Goal: Information Seeking & Learning: Learn about a topic

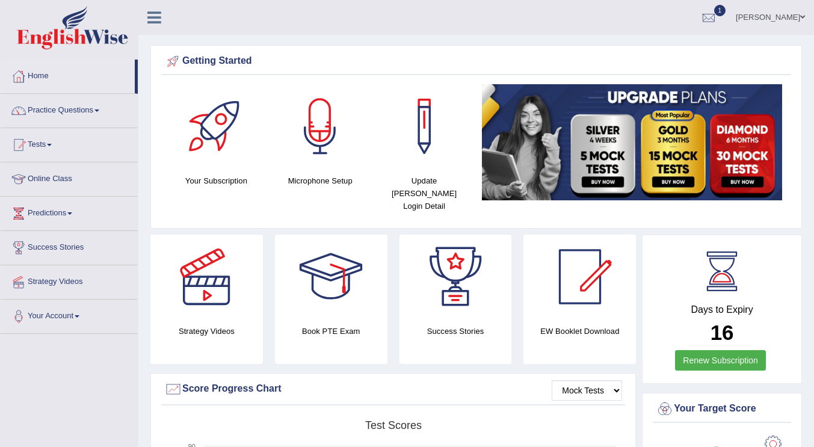
click at [242, 28] on div "Jessica Joyce Ventura Toggle navigation Username: JessicaJ Access Type: Online …" at bounding box center [476, 17] width 676 height 35
click at [103, 109] on link "Practice Questions" at bounding box center [69, 109] width 137 height 30
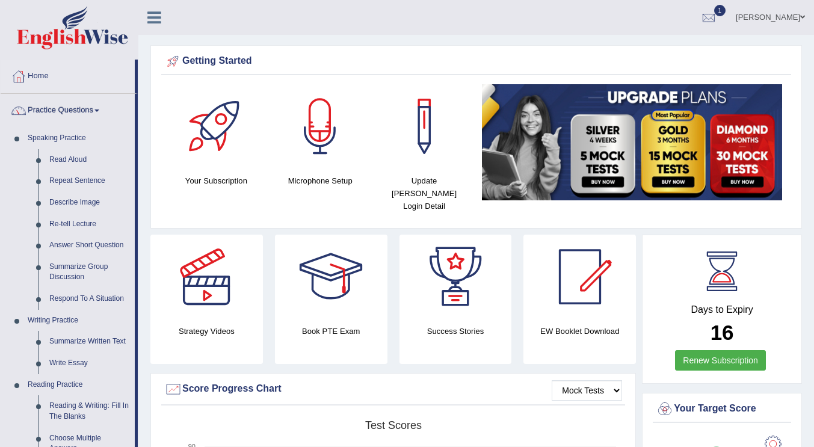
click at [70, 362] on link "Write Essay" at bounding box center [89, 364] width 91 height 22
click at [70, 374] on link "Reading Practice" at bounding box center [78, 385] width 113 height 22
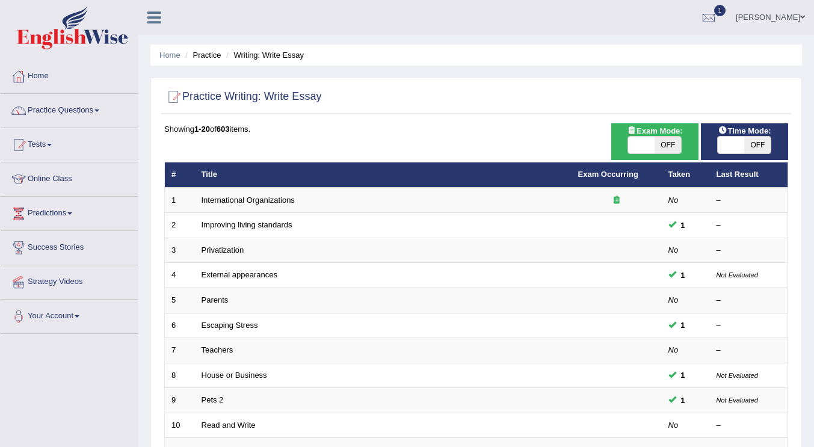
click at [662, 146] on span "OFF" at bounding box center [668, 145] width 26 height 17
checkbox input "true"
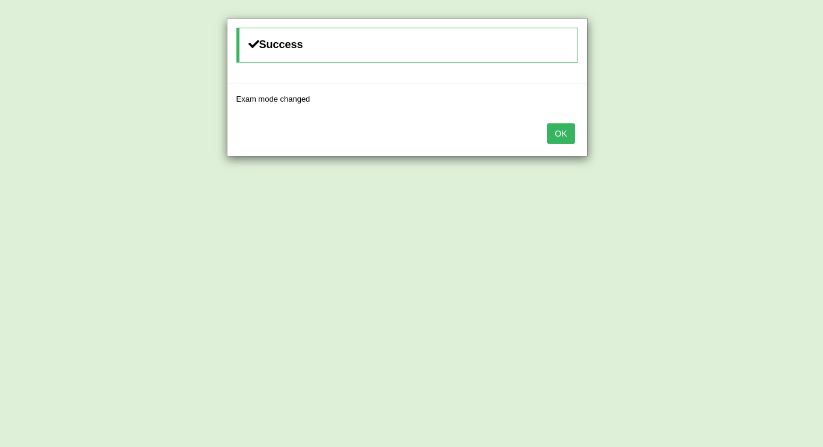
click at [561, 126] on button "OK" at bounding box center [561, 133] width 28 height 20
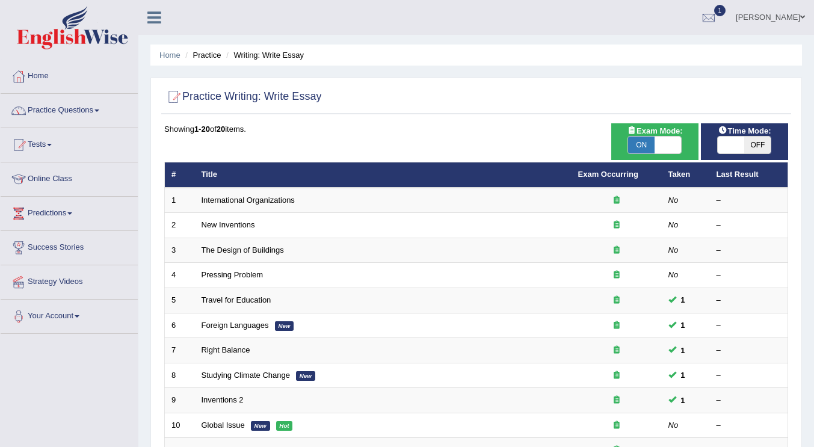
click at [238, 277] on link "Pressing Problem" at bounding box center [233, 274] width 62 height 9
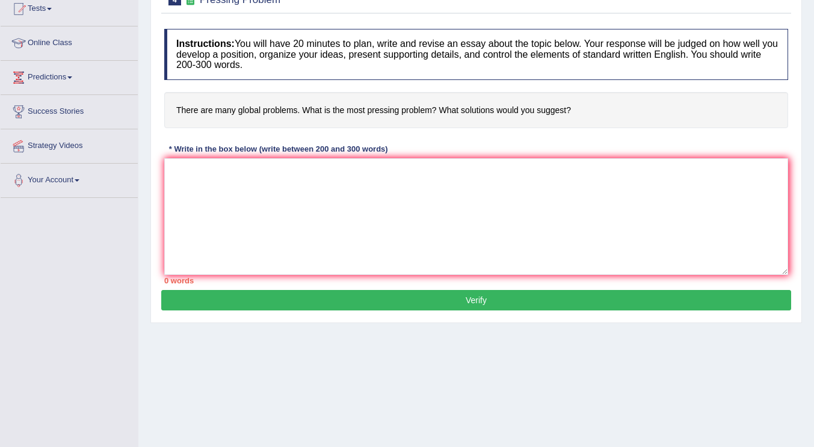
scroll to position [125, 0]
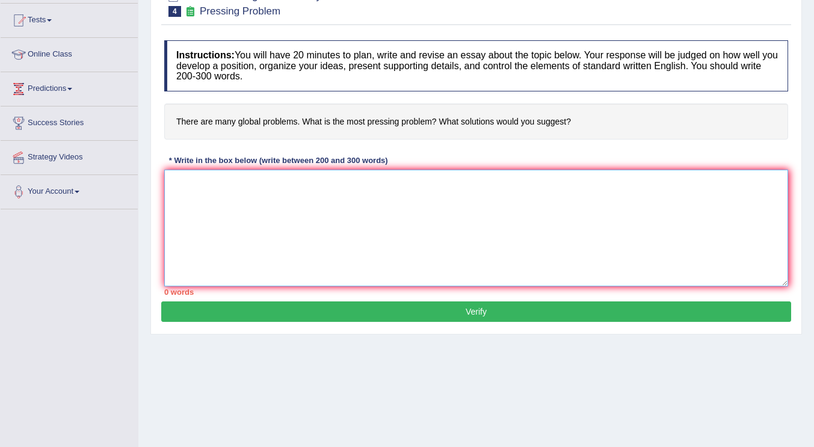
click at [241, 191] on textarea at bounding box center [476, 228] width 624 height 117
paste textarea "The increasing influence of (essay topic) on our lives has ignited numerous dis…"
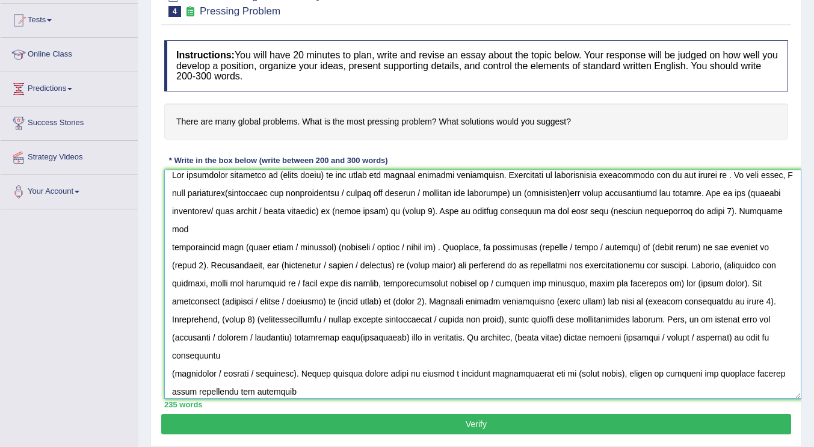
scroll to position [0, 0]
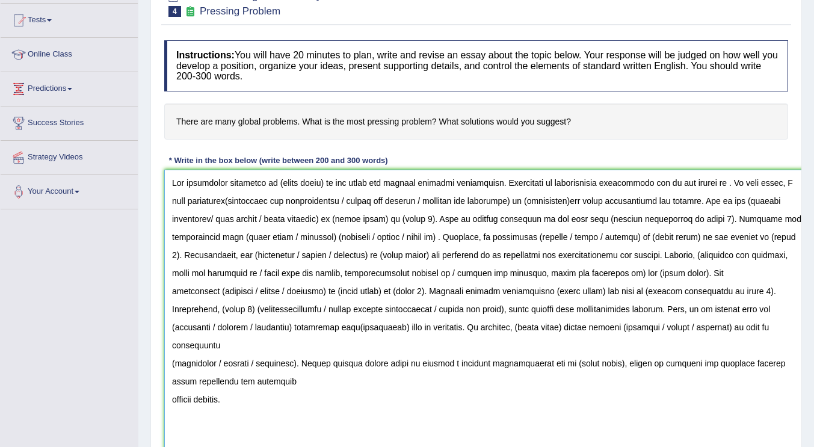
drag, startPoint x: 785, startPoint y: 280, endPoint x: 807, endPoint y: 449, distance: 171.0
click at [807, 322] on html "Toggle navigation Home Practice Questions Speaking Practice Read Aloud Repeat S…" at bounding box center [407, 98] width 814 height 447
drag, startPoint x: 691, startPoint y: 198, endPoint x: 706, endPoint y: 243, distance: 47.8
click at [691, 200] on textarea at bounding box center [487, 313] width 646 height 286
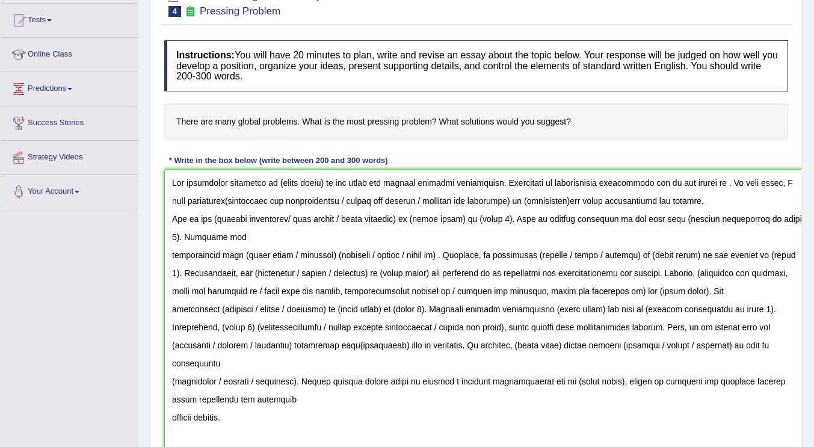
click at [519, 183] on textarea at bounding box center [487, 313] width 646 height 286
click at [166, 253] on textarea at bounding box center [487, 313] width 646 height 286
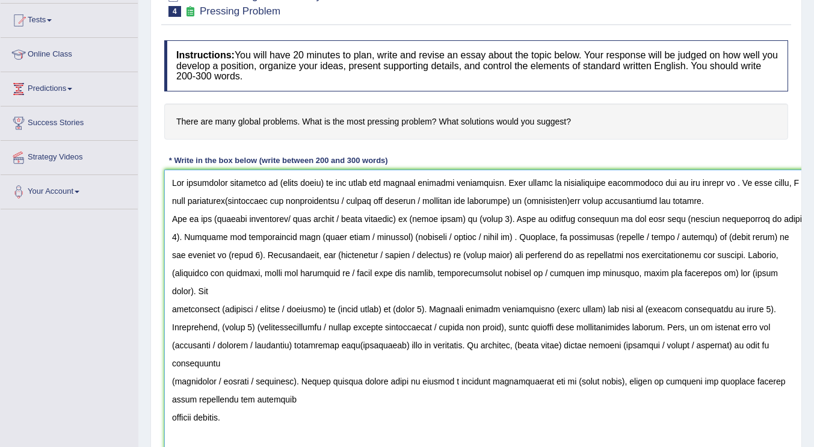
click at [166, 210] on textarea at bounding box center [487, 313] width 646 height 286
click at [705, 254] on textarea at bounding box center [487, 313] width 646 height 286
click at [171, 308] on textarea at bounding box center [487, 313] width 646 height 286
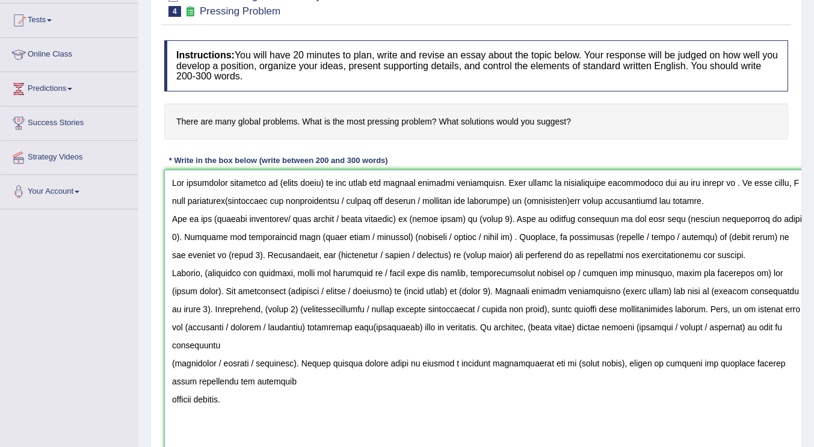
click at [168, 360] on textarea at bounding box center [487, 313] width 646 height 286
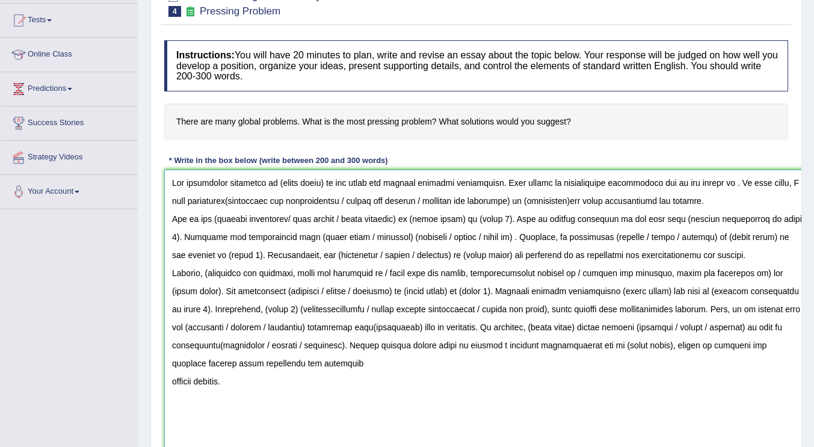
click at [475, 326] on textarea at bounding box center [487, 313] width 646 height 286
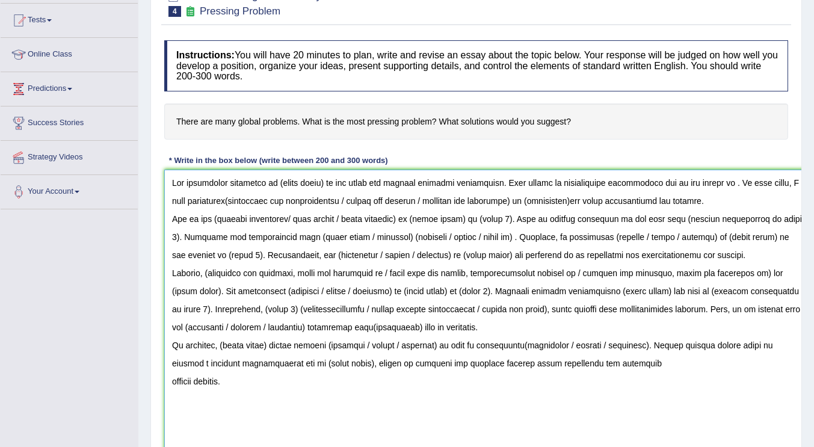
click at [179, 190] on textarea at bounding box center [487, 313] width 646 height 286
click at [172, 220] on textarea at bounding box center [487, 313] width 646 height 286
drag, startPoint x: 172, startPoint y: 174, endPoint x: 254, endPoint y: 360, distance: 203.7
click at [277, 409] on textarea at bounding box center [487, 313] width 646 height 286
click at [204, 241] on textarea at bounding box center [487, 313] width 646 height 286
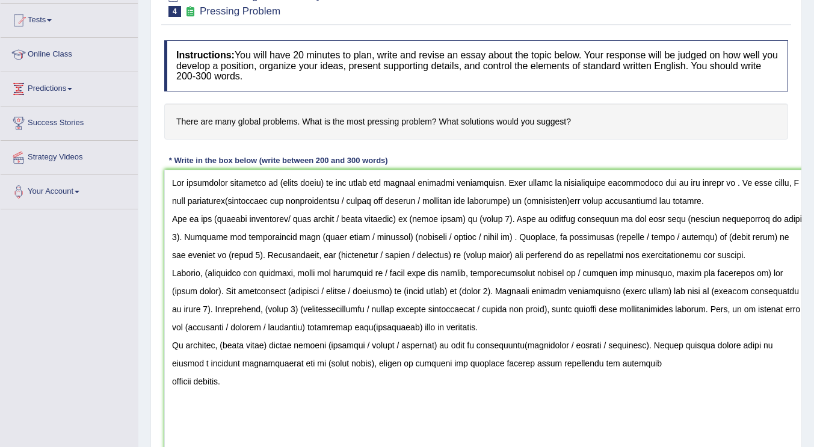
click at [727, 112] on h4 "There are many global problems. What is the most pressing problem? What solutio…" at bounding box center [476, 121] width 624 height 37
click at [709, 165] on div "Instructions: You will have 20 minutes to plan, write and revise an essay about…" at bounding box center [476, 252] width 630 height 437
click at [708, 208] on textarea at bounding box center [487, 313] width 646 height 286
drag, startPoint x: 374, startPoint y: 315, endPoint x: 376, endPoint y: 309, distance: 6.9
click at [374, 315] on textarea at bounding box center [487, 313] width 646 height 286
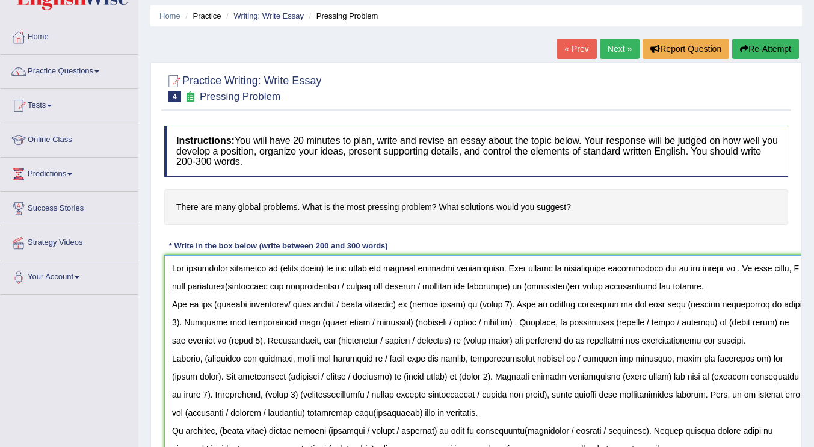
scroll to position [60, 0]
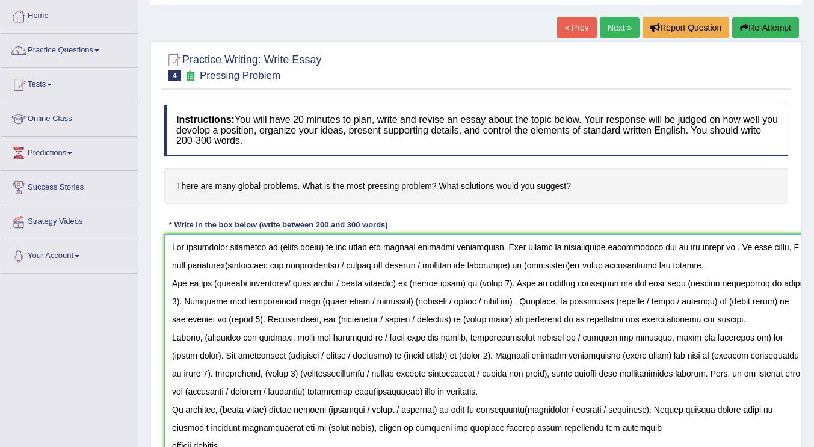
click at [324, 248] on textarea at bounding box center [487, 377] width 646 height 286
drag, startPoint x: 418, startPoint y: 265, endPoint x: 215, endPoint y: 273, distance: 202.3
click at [215, 273] on textarea at bounding box center [487, 377] width 646 height 286
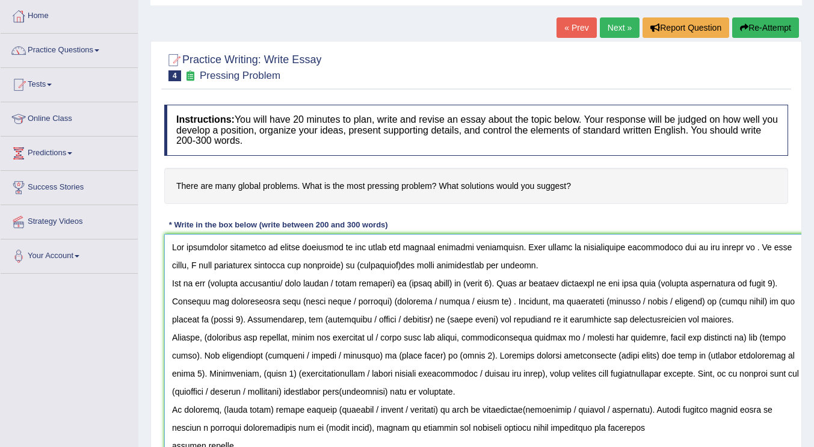
click at [205, 265] on textarea at bounding box center [487, 377] width 646 height 286
click at [310, 266] on textarea at bounding box center [487, 377] width 646 height 286
drag, startPoint x: 363, startPoint y: 265, endPoint x: 319, endPoint y: 266, distance: 43.9
click at [319, 266] on textarea at bounding box center [487, 377] width 646 height 286
type textarea "The increasing influence of issues worldwide on our lives has ignited numerous …"
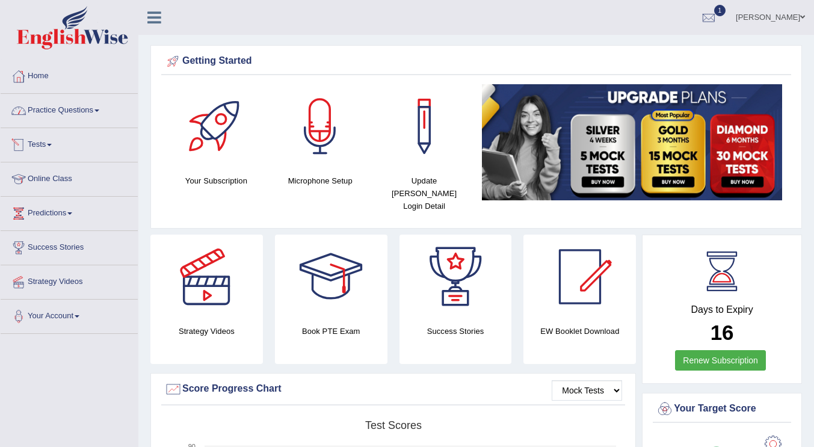
click at [101, 115] on link "Practice Questions" at bounding box center [69, 109] width 137 height 30
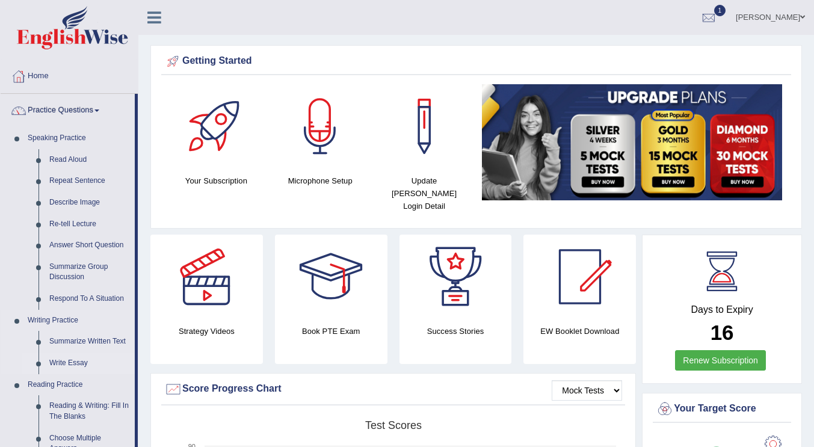
click at [67, 364] on link "Write Essay" at bounding box center [89, 364] width 91 height 22
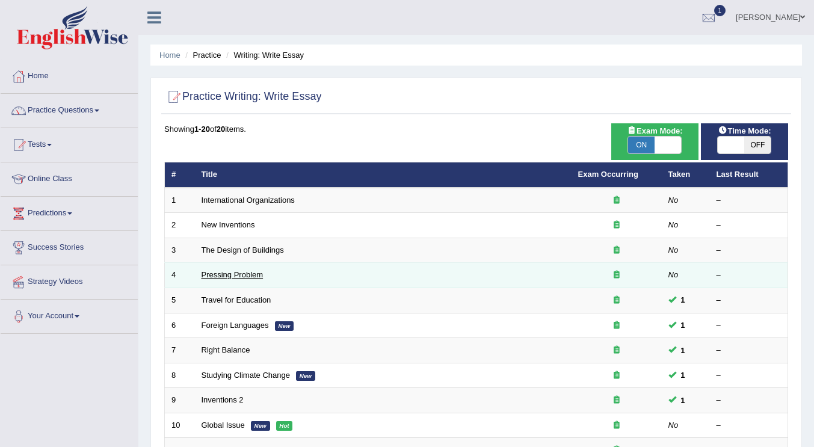
click at [226, 274] on link "Pressing Problem" at bounding box center [233, 274] width 62 height 9
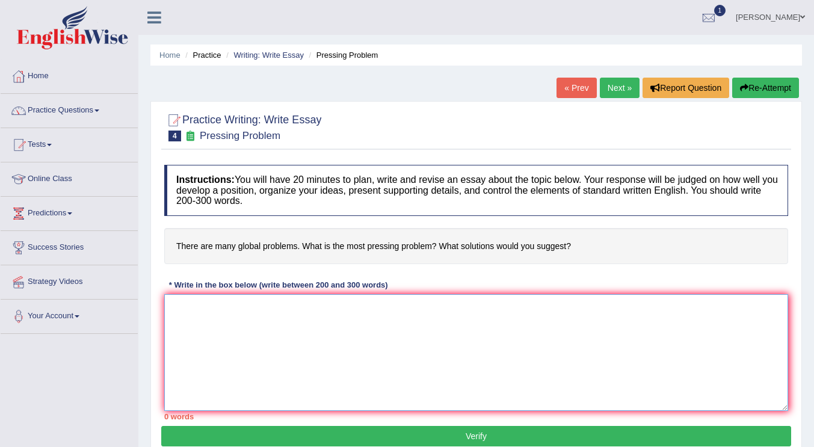
paste textarea "The increasing influence of (essay topic) on our lives has ignited numerous dis…"
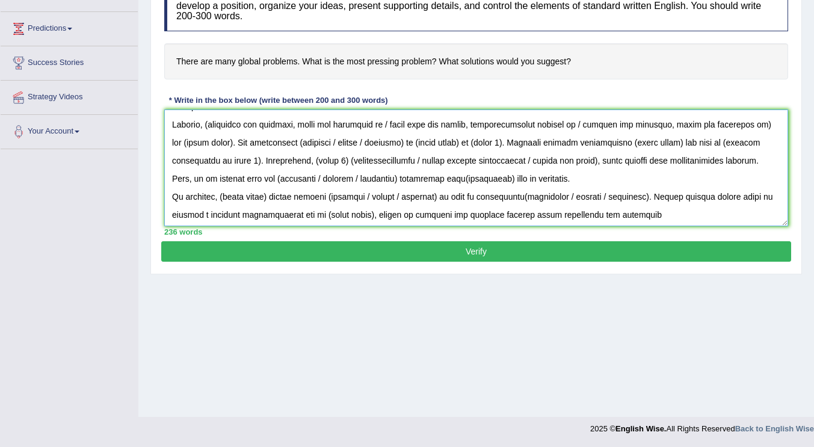
scroll to position [108, 0]
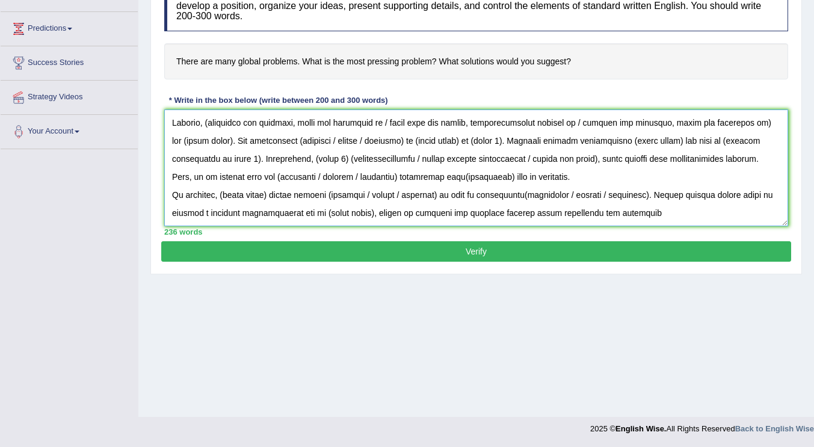
click at [458, 212] on textarea at bounding box center [476, 168] width 624 height 117
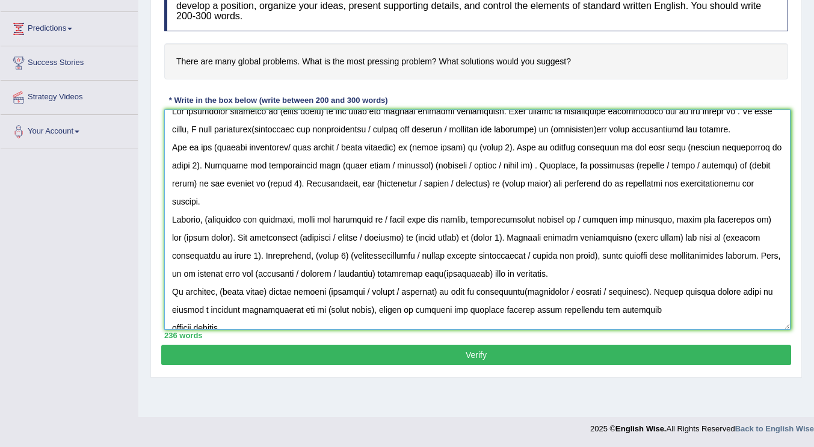
scroll to position [0, 0]
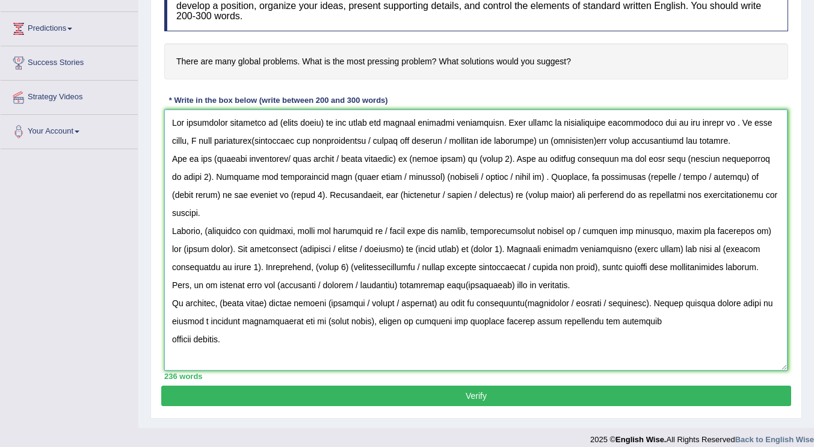
drag, startPoint x: 780, startPoint y: 221, endPoint x: 779, endPoint y: 366, distance: 145.0
click at [779, 366] on textarea at bounding box center [475, 240] width 623 height 261
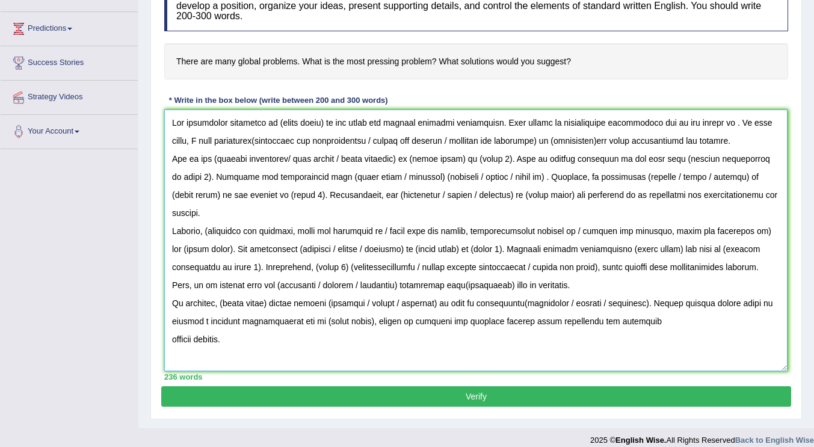
click at [324, 123] on textarea at bounding box center [475, 241] width 623 height 262
drag, startPoint x: 323, startPoint y: 127, endPoint x: 276, endPoint y: 128, distance: 46.9
click at [276, 128] on textarea at bounding box center [475, 241] width 623 height 262
click at [247, 141] on textarea at bounding box center [475, 241] width 623 height 262
click at [400, 152] on textarea at bounding box center [475, 241] width 623 height 262
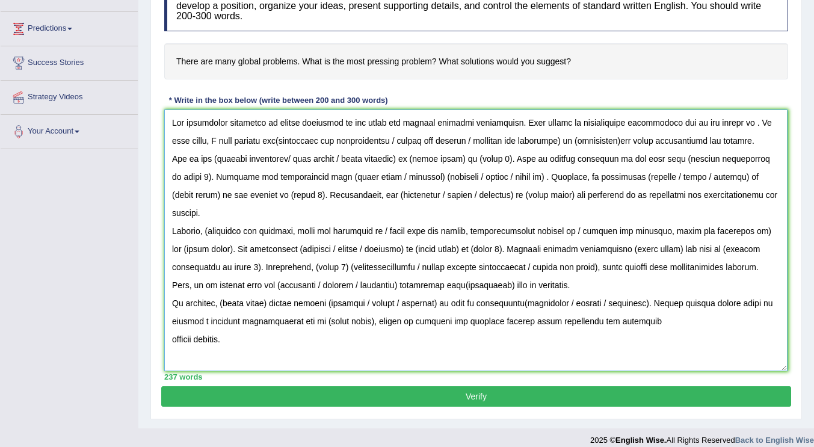
drag, startPoint x: 264, startPoint y: 141, endPoint x: 692, endPoint y: 135, distance: 428.4
click at [465, 140] on textarea at bounding box center [475, 241] width 623 height 262
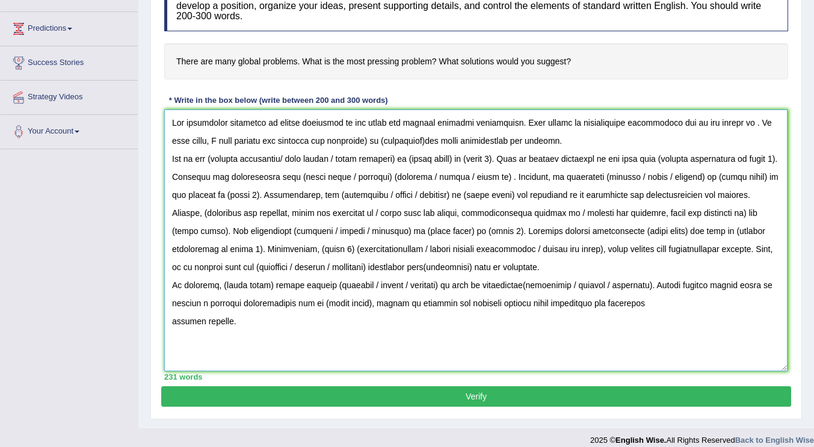
click at [354, 138] on textarea at bounding box center [475, 241] width 623 height 262
drag, startPoint x: 363, startPoint y: 144, endPoint x: 409, endPoint y: 142, distance: 46.4
click at [409, 142] on textarea at bounding box center [475, 241] width 623 height 262
click at [555, 148] on textarea at bounding box center [475, 241] width 623 height 262
drag, startPoint x: 351, startPoint y: 156, endPoint x: 214, endPoint y: 163, distance: 137.9
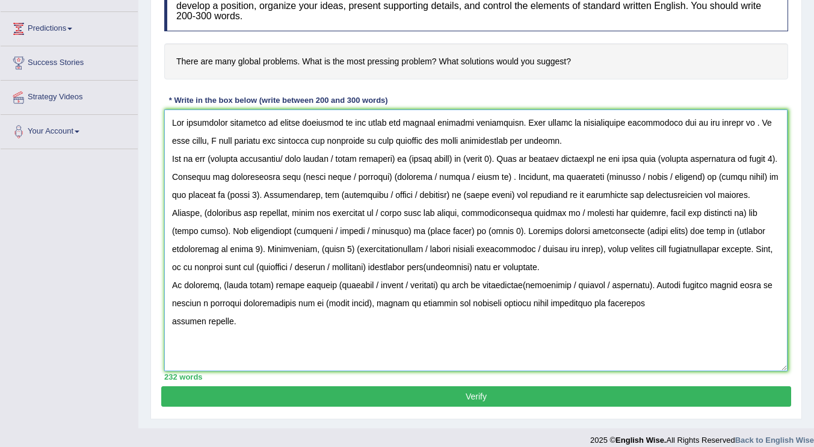
click at [214, 163] on textarea at bounding box center [475, 241] width 623 height 262
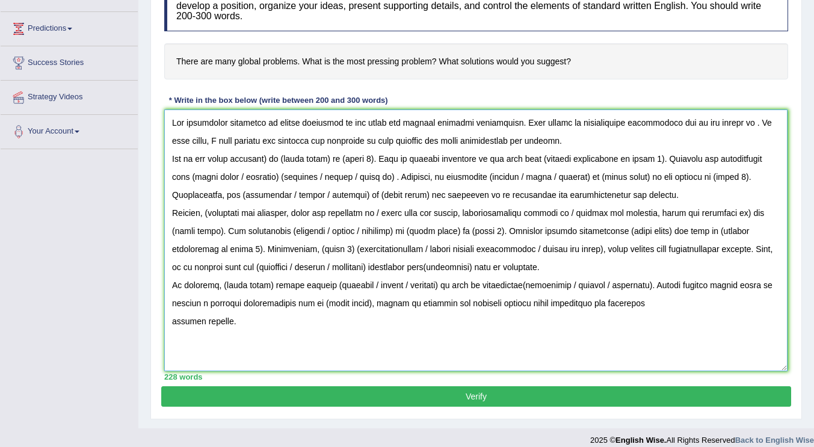
click at [276, 156] on textarea at bounding box center [475, 241] width 623 height 262
drag, startPoint x: 374, startPoint y: 161, endPoint x: 326, endPoint y: 166, distance: 47.8
click at [326, 166] on textarea at bounding box center [475, 241] width 623 height 262
click at [318, 168] on textarea at bounding box center [475, 241] width 623 height 262
drag, startPoint x: 333, startPoint y: 159, endPoint x: 272, endPoint y: 155, distance: 61.0
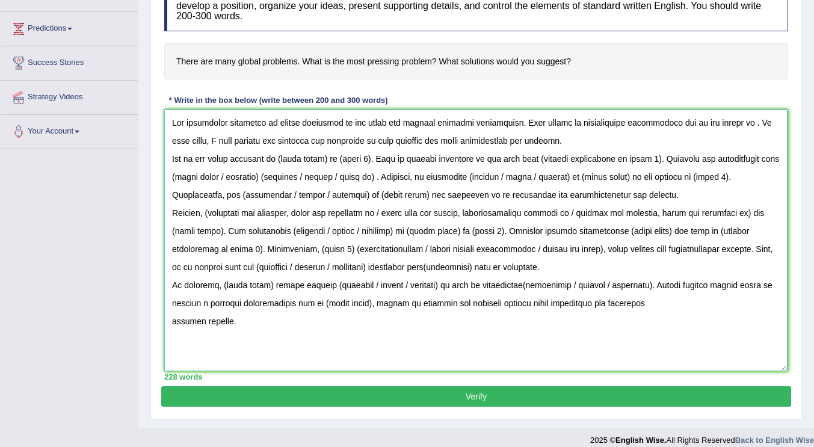
click at [276, 162] on textarea at bounding box center [475, 241] width 623 height 262
drag, startPoint x: 309, startPoint y: 160, endPoint x: 277, endPoint y: 155, distance: 32.9
click at [277, 155] on textarea at bounding box center [475, 241] width 623 height 262
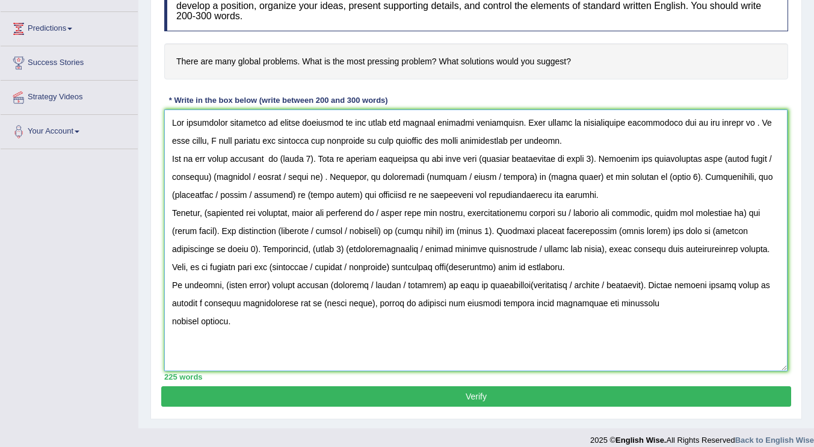
click at [234, 159] on textarea at bounding box center [475, 241] width 623 height 262
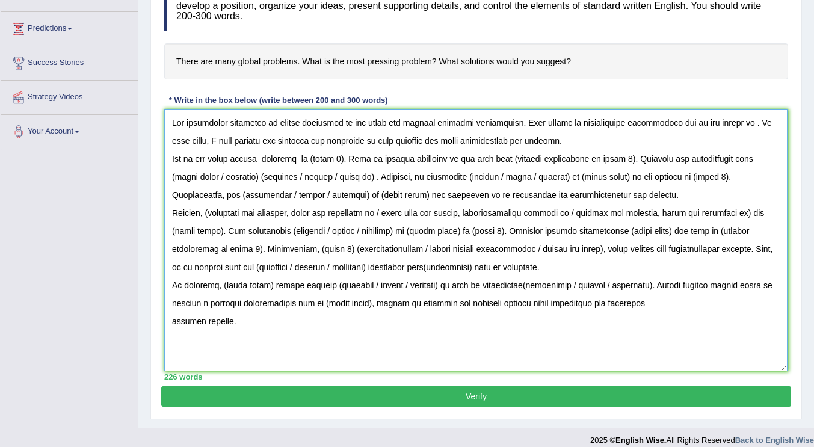
drag, startPoint x: 345, startPoint y: 158, endPoint x: 300, endPoint y: 165, distance: 45.1
click at [312, 159] on textarea at bounding box center [475, 241] width 623 height 262
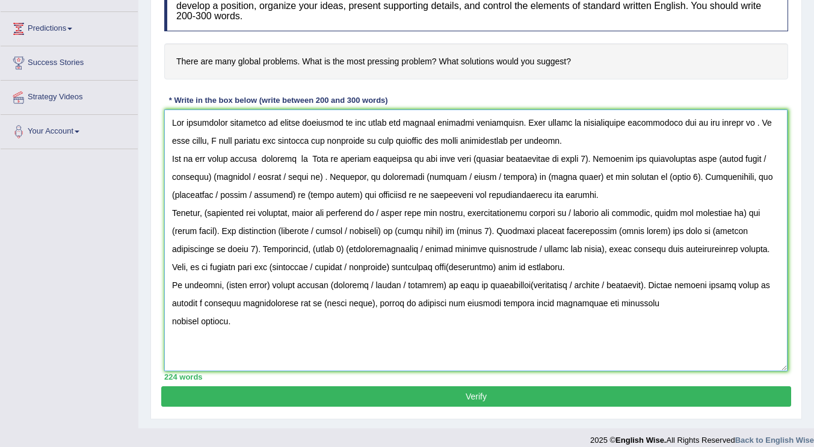
click at [304, 158] on textarea at bounding box center [475, 241] width 623 height 262
click at [309, 160] on textarea at bounding box center [475, 241] width 623 height 262
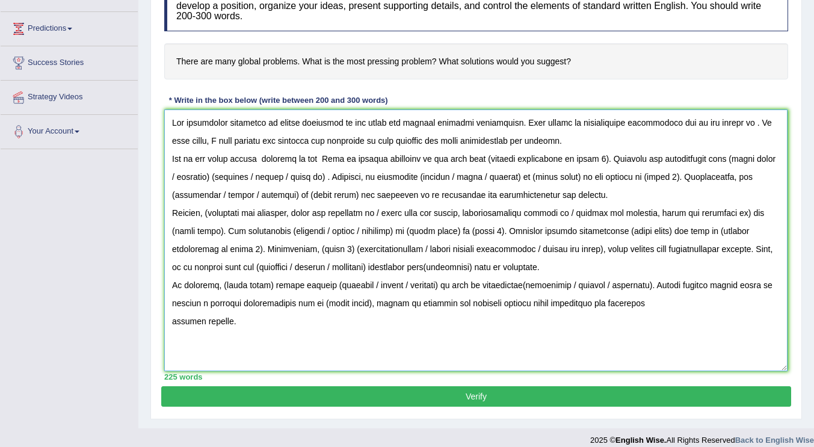
click at [325, 159] on textarea at bounding box center [475, 241] width 623 height 262
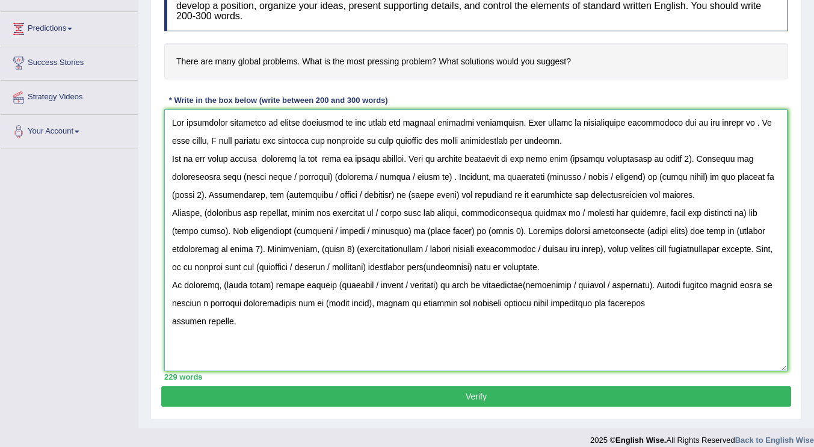
click at [413, 161] on textarea at bounding box center [475, 241] width 623 height 262
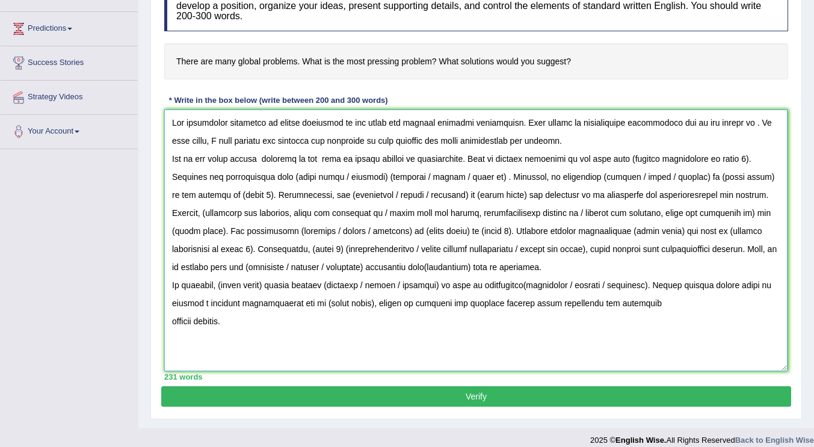
click at [662, 171] on textarea at bounding box center [475, 241] width 623 height 262
drag, startPoint x: 630, startPoint y: 159, endPoint x: 741, endPoint y: 160, distance: 111.3
click at [741, 160] on textarea at bounding box center [475, 241] width 623 height 262
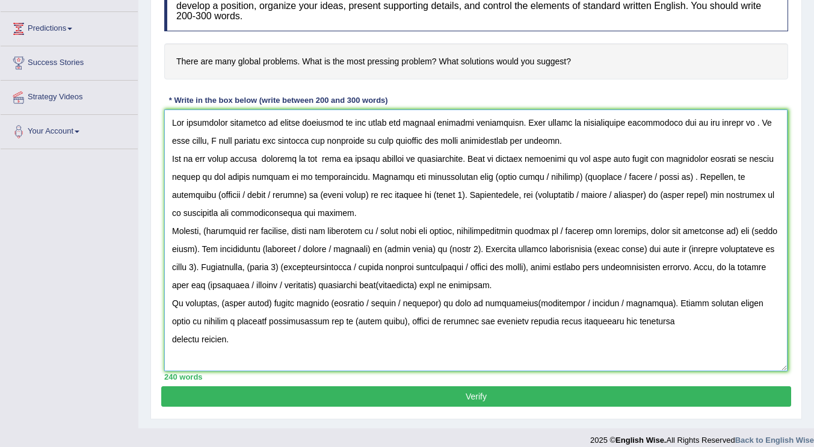
click at [558, 177] on textarea at bounding box center [475, 241] width 623 height 262
drag, startPoint x: 487, startPoint y: 178, endPoint x: 656, endPoint y: 175, distance: 169.7
click at [656, 175] on textarea at bounding box center [475, 241] width 623 height 262
click at [518, 173] on textarea at bounding box center [475, 241] width 623 height 262
drag, startPoint x: 537, startPoint y: 176, endPoint x: 486, endPoint y: 183, distance: 51.0
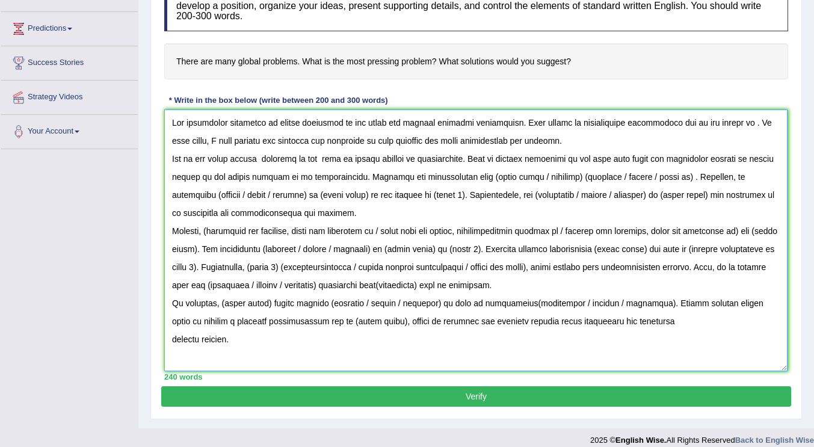
click at [486, 183] on textarea at bounding box center [475, 241] width 623 height 262
drag, startPoint x: 525, startPoint y: 179, endPoint x: 641, endPoint y: 174, distance: 116.2
click at [641, 174] on textarea at bounding box center [475, 241] width 623 height 262
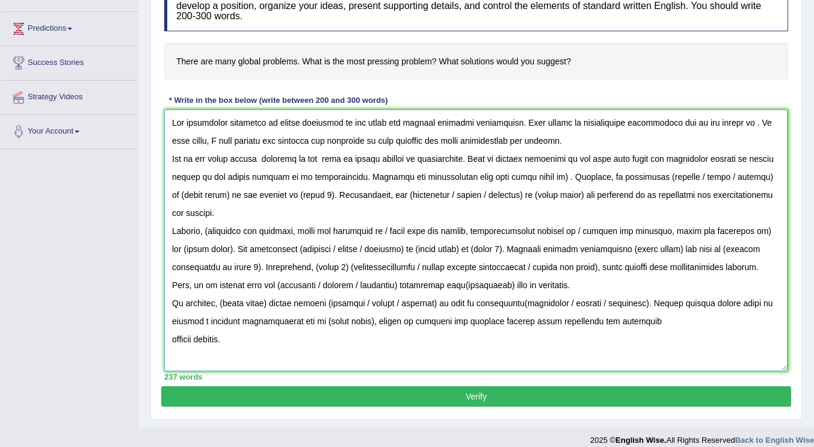
click at [557, 174] on textarea at bounding box center [475, 241] width 623 height 262
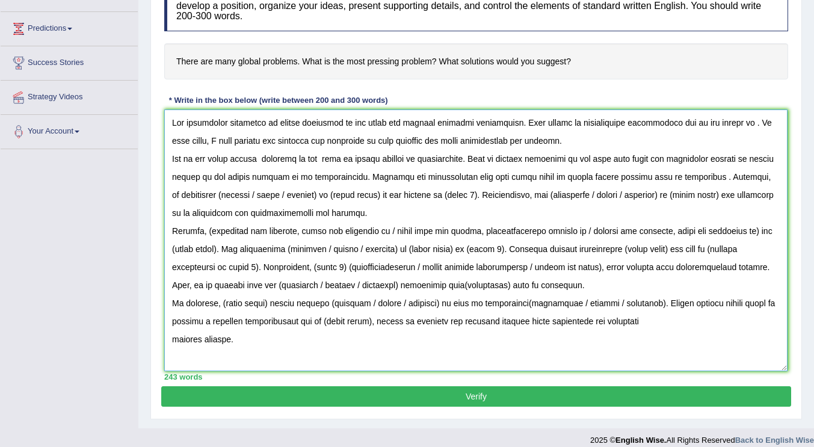
drag, startPoint x: 271, startPoint y: 196, endPoint x: 214, endPoint y: 196, distance: 57.8
click at [214, 196] on textarea at bounding box center [475, 241] width 623 height 262
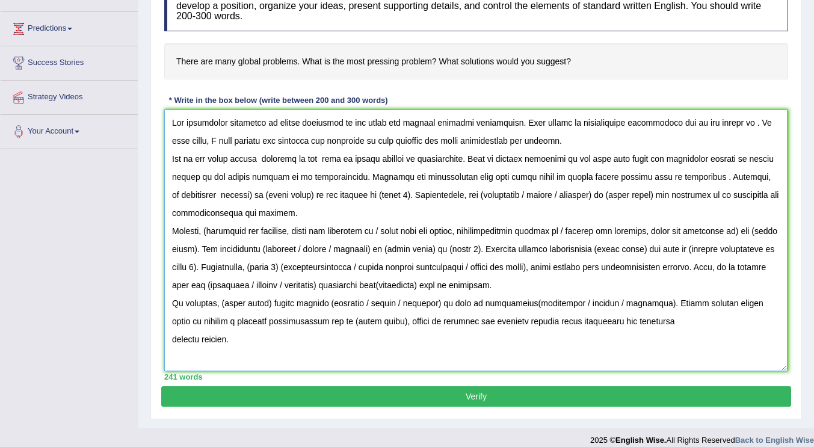
click at [248, 197] on textarea at bounding box center [475, 241] width 623 height 262
drag, startPoint x: 304, startPoint y: 194, endPoint x: 255, endPoint y: 197, distance: 49.5
click at [255, 197] on textarea at bounding box center [475, 241] width 623 height 262
click at [404, 199] on textarea at bounding box center [475, 241] width 623 height 262
drag, startPoint x: 419, startPoint y: 195, endPoint x: 386, endPoint y: 196, distance: 33.7
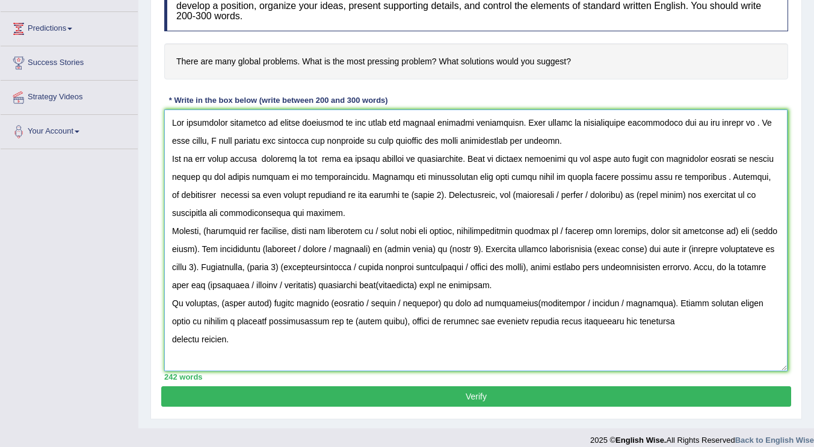
click at [386, 196] on textarea at bounding box center [475, 241] width 623 height 262
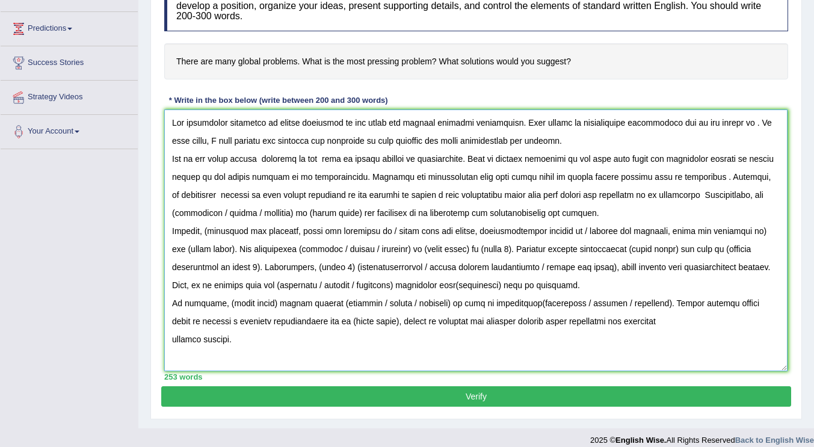
drag, startPoint x: 259, startPoint y: 217, endPoint x: 171, endPoint y: 211, distance: 88.0
click at [171, 211] on textarea at bounding box center [475, 241] width 623 height 262
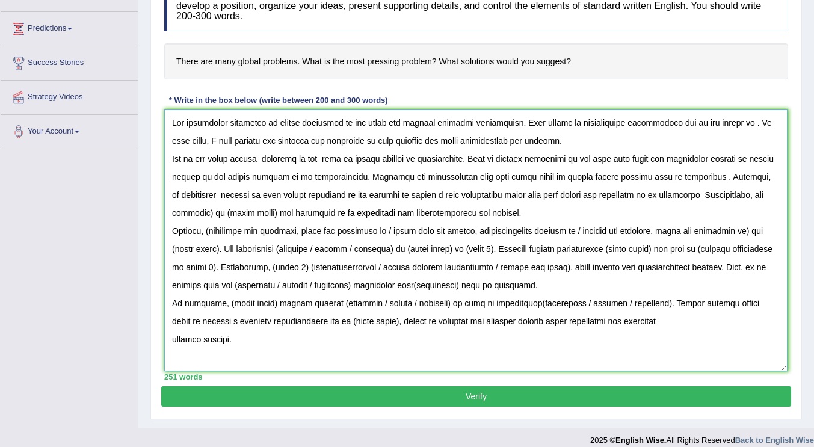
click at [776, 196] on textarea at bounding box center [475, 241] width 623 height 262
drag, startPoint x: 230, startPoint y: 215, endPoint x: 168, endPoint y: 211, distance: 62.7
click at [168, 211] on textarea at bounding box center [475, 241] width 623 height 262
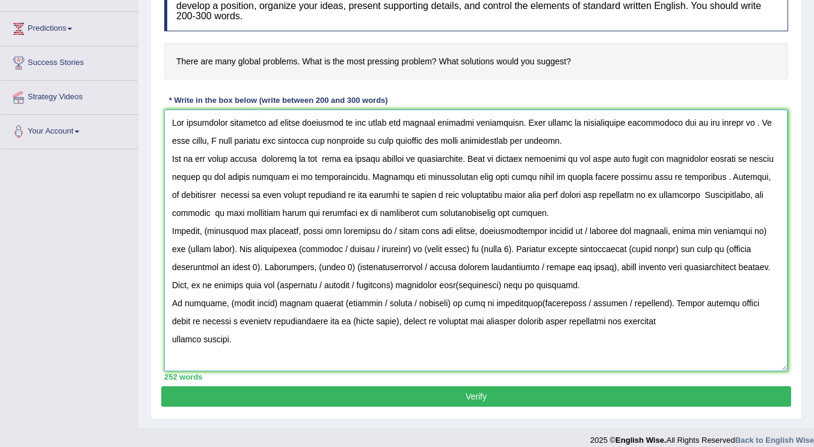
click at [403, 212] on textarea at bounding box center [475, 241] width 623 height 262
click at [279, 285] on textarea at bounding box center [475, 241] width 623 height 262
drag, startPoint x: 210, startPoint y: 232, endPoint x: 577, endPoint y: 232, distance: 367.0
click at [577, 232] on textarea at bounding box center [475, 241] width 623 height 262
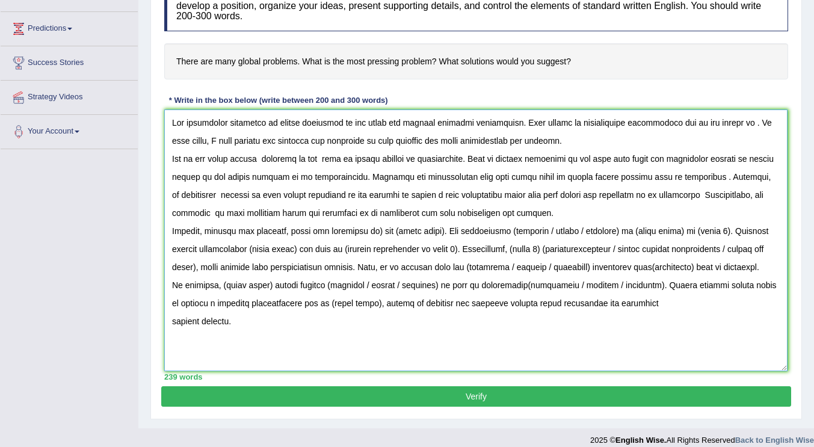
click at [375, 232] on textarea at bounding box center [475, 241] width 623 height 262
drag, startPoint x: 436, startPoint y: 231, endPoint x: 375, endPoint y: 232, distance: 61.4
click at [375, 232] on textarea at bounding box center [475, 241] width 623 height 262
drag, startPoint x: 560, startPoint y: 232, endPoint x: 486, endPoint y: 235, distance: 73.4
click at [486, 235] on textarea at bounding box center [475, 241] width 623 height 262
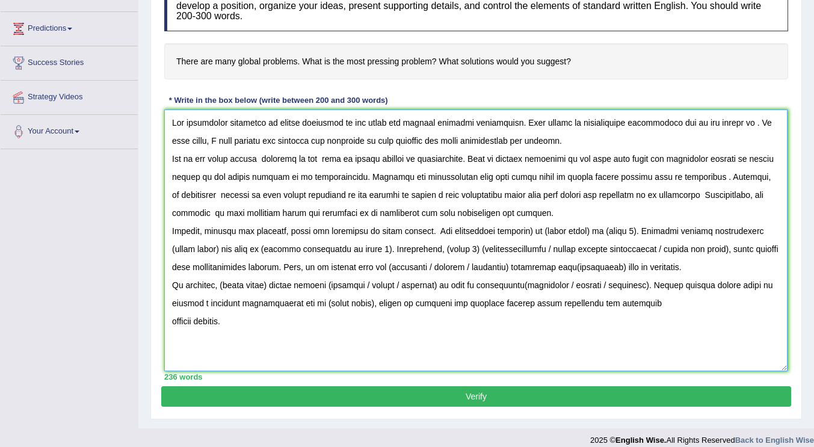
click at [665, 223] on textarea at bounding box center [475, 241] width 623 height 262
click at [534, 233] on textarea at bounding box center [475, 241] width 623 height 262
click at [578, 230] on textarea at bounding box center [475, 241] width 623 height 262
drag, startPoint x: 516, startPoint y: 233, endPoint x: 575, endPoint y: 233, distance: 59.0
click at [575, 233] on textarea at bounding box center [475, 241] width 623 height 262
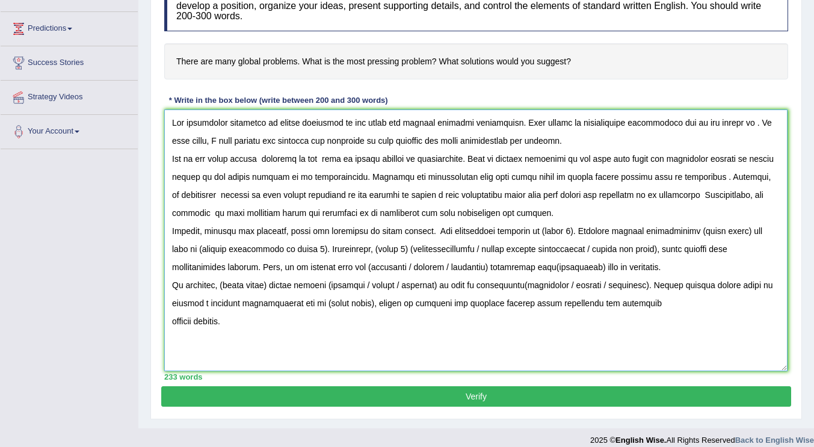
click at [529, 235] on textarea at bounding box center [475, 241] width 623 height 262
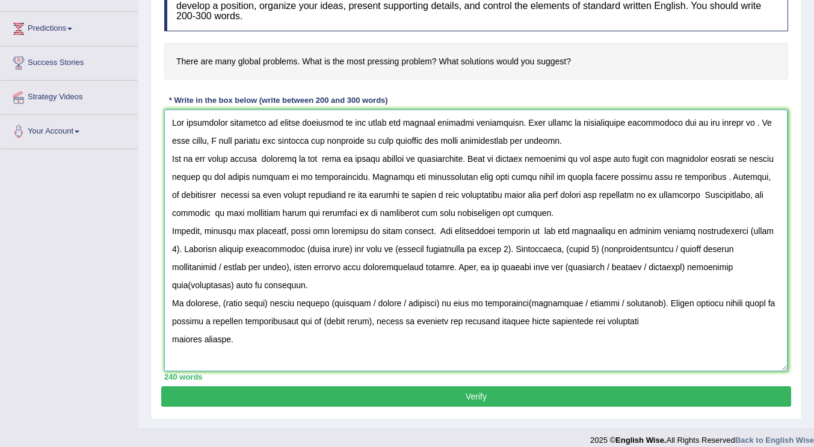
click at [748, 232] on textarea at bounding box center [475, 241] width 623 height 262
drag, startPoint x: 335, startPoint y: 249, endPoint x: 287, endPoint y: 256, distance: 48.0
click at [287, 256] on textarea at bounding box center [475, 241] width 623 height 262
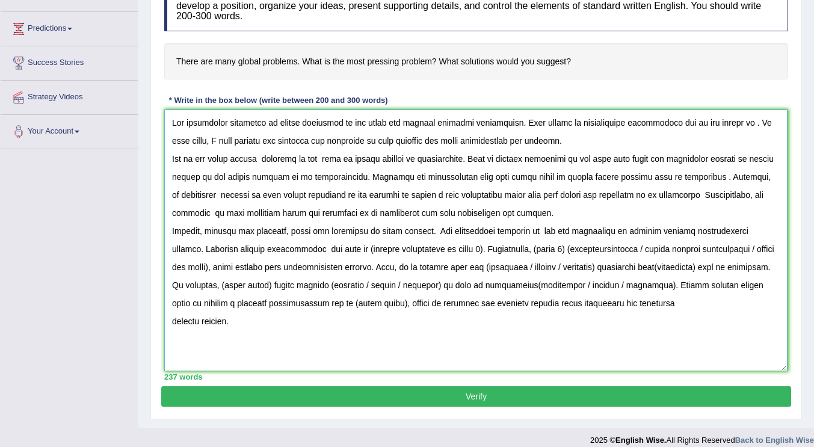
click at [273, 251] on textarea at bounding box center [475, 241] width 623 height 262
click at [288, 251] on textarea at bounding box center [475, 241] width 623 height 262
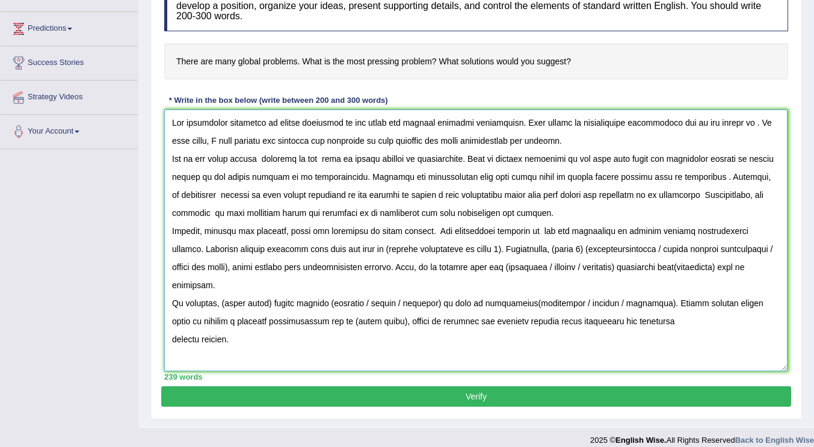
click at [439, 248] on textarea at bounding box center [475, 241] width 623 height 262
drag, startPoint x: 464, startPoint y: 247, endPoint x: 352, endPoint y: 254, distance: 112.2
click at [352, 254] on textarea at bounding box center [475, 241] width 623 height 262
click at [387, 253] on textarea at bounding box center [475, 241] width 623 height 262
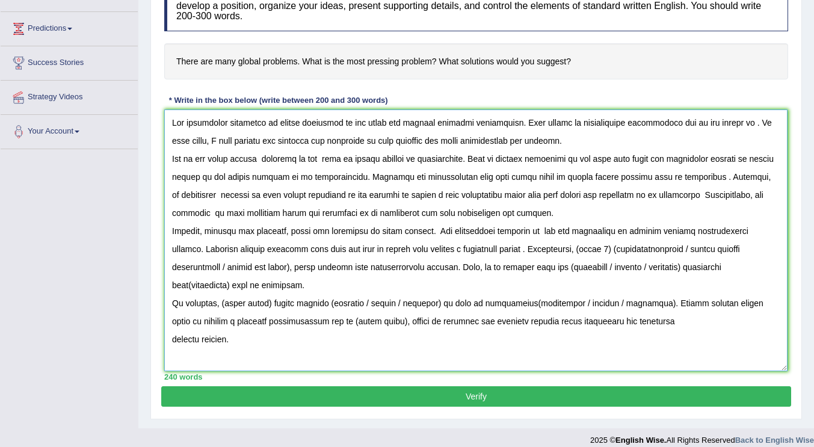
click at [392, 252] on textarea at bounding box center [475, 241] width 623 height 262
click at [504, 248] on textarea at bounding box center [475, 241] width 623 height 262
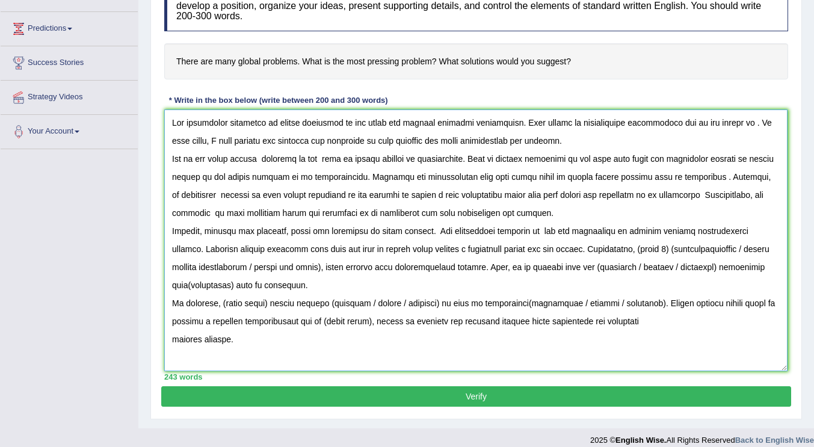
click at [630, 258] on textarea at bounding box center [475, 241] width 623 height 262
click at [649, 251] on textarea at bounding box center [475, 241] width 623 height 262
drag, startPoint x: 648, startPoint y: 250, endPoint x: 232, endPoint y: 267, distance: 416.7
click at [232, 267] on textarea at bounding box center [475, 241] width 623 height 262
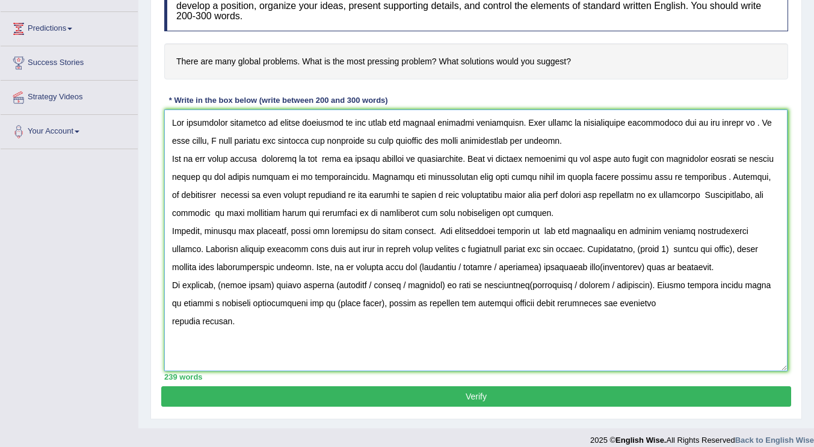
click at [654, 254] on textarea at bounding box center [475, 241] width 623 height 262
click at [711, 250] on textarea at bounding box center [475, 241] width 623 height 262
drag, startPoint x: 648, startPoint y: 250, endPoint x: 614, endPoint y: 248, distance: 33.7
click at [614, 248] on textarea at bounding box center [475, 241] width 623 height 262
click at [529, 254] on textarea at bounding box center [475, 241] width 623 height 262
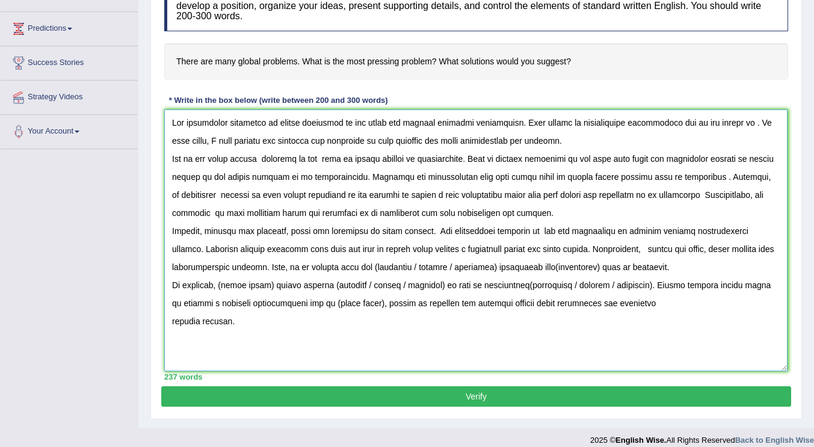
drag, startPoint x: 564, startPoint y: 251, endPoint x: 538, endPoint y: 252, distance: 25.9
click at [538, 252] on textarea at bounding box center [475, 241] width 623 height 262
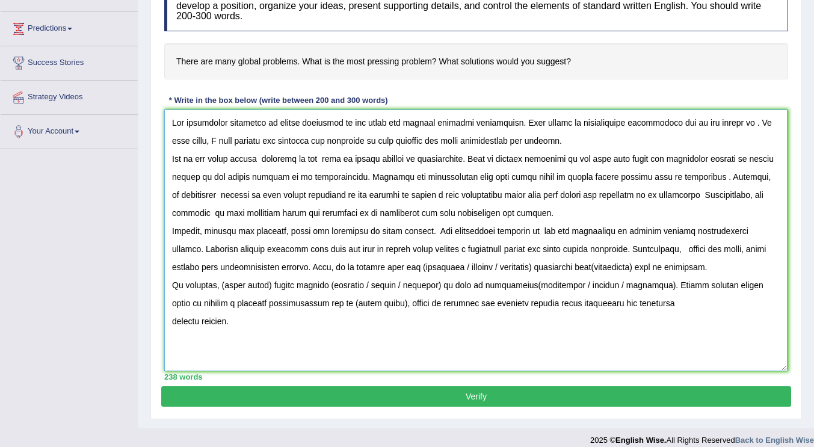
click at [497, 248] on textarea at bounding box center [475, 241] width 623 height 262
click at [663, 253] on textarea at bounding box center [475, 241] width 623 height 262
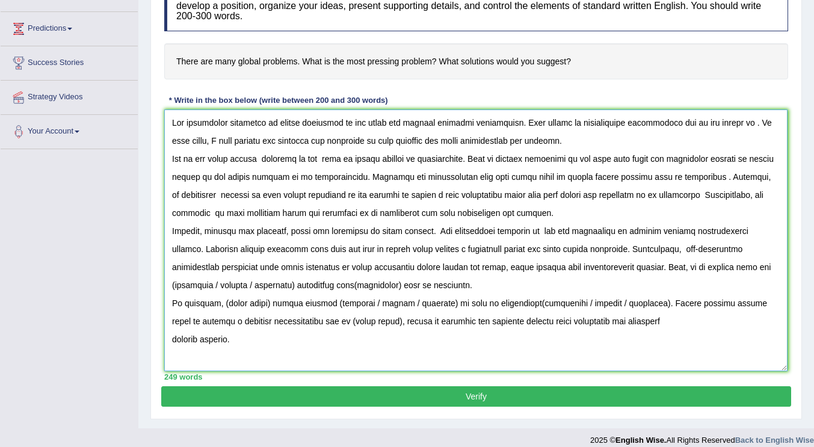
click at [570, 271] on textarea at bounding box center [475, 241] width 623 height 262
click at [634, 280] on textarea at bounding box center [475, 241] width 623 height 262
click at [726, 281] on textarea at bounding box center [475, 241] width 623 height 262
drag, startPoint x: 718, startPoint y: 269, endPoint x: 202, endPoint y: 287, distance: 516.5
click at [202, 287] on textarea at bounding box center [475, 241] width 623 height 262
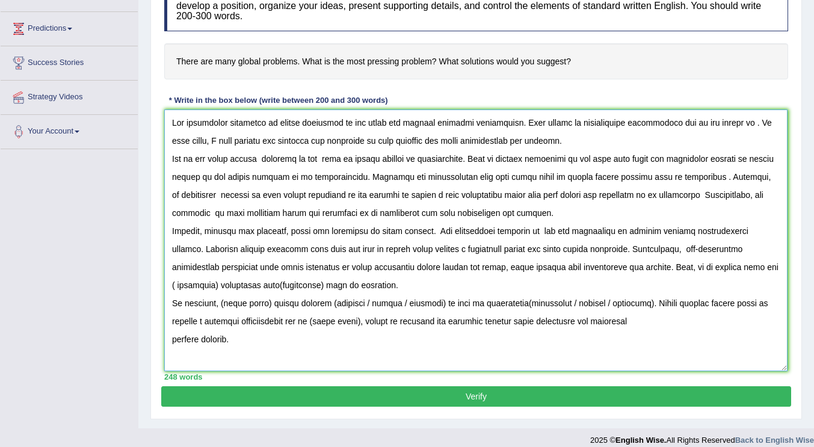
click at [724, 267] on textarea at bounding box center [475, 241] width 623 height 262
click at [755, 267] on textarea at bounding box center [475, 241] width 623 height 262
drag, startPoint x: 275, startPoint y: 286, endPoint x: 230, endPoint y: 282, distance: 44.7
click at [230, 282] on textarea at bounding box center [475, 241] width 623 height 262
drag, startPoint x: 272, startPoint y: 307, endPoint x: 223, endPoint y: 306, distance: 49.4
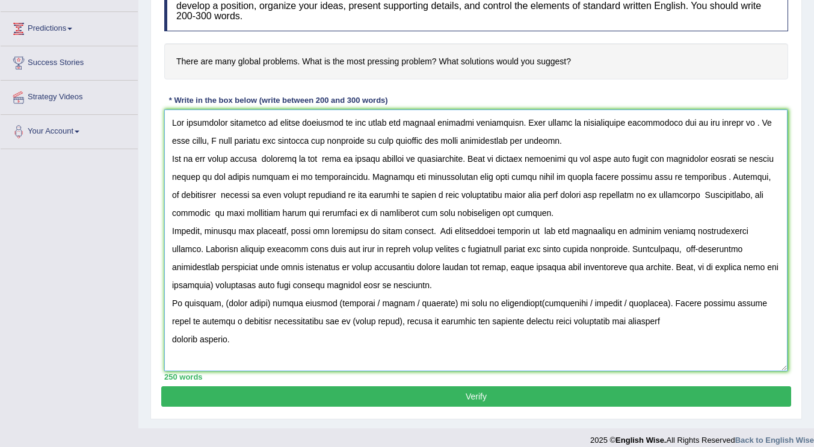
click at [223, 306] on textarea at bounding box center [475, 241] width 623 height 262
drag, startPoint x: 381, startPoint y: 306, endPoint x: 450, endPoint y: 307, distance: 68.6
click at [450, 307] on textarea at bounding box center [475, 241] width 623 height 262
click at [244, 304] on textarea at bounding box center [475, 241] width 623 height 262
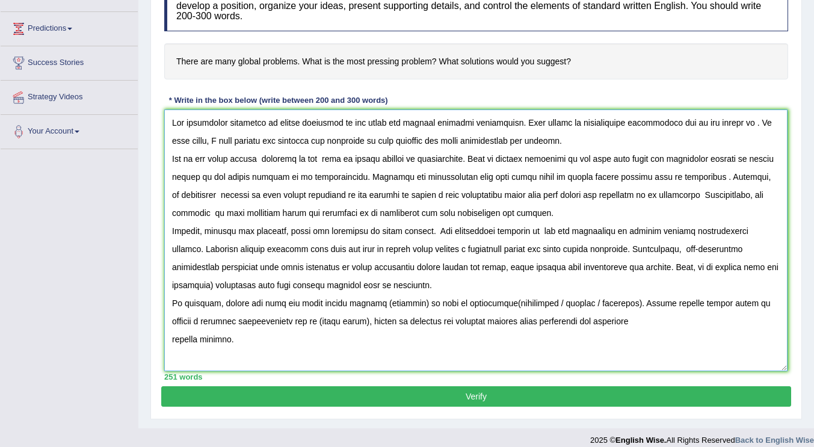
click at [370, 305] on textarea at bounding box center [475, 241] width 623 height 262
click at [404, 305] on textarea at bounding box center [475, 241] width 623 height 262
click at [523, 295] on textarea at bounding box center [475, 241] width 623 height 262
drag, startPoint x: 480, startPoint y: 306, endPoint x: 558, endPoint y: 307, distance: 78.2
click at [558, 307] on textarea at bounding box center [475, 241] width 623 height 262
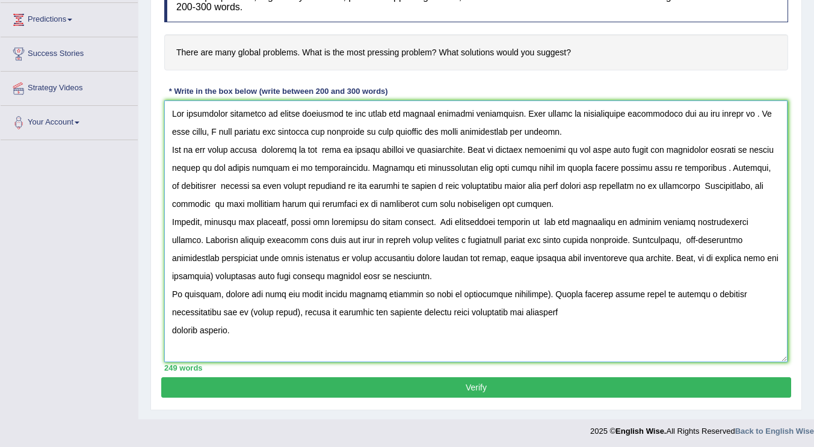
scroll to position [197, 0]
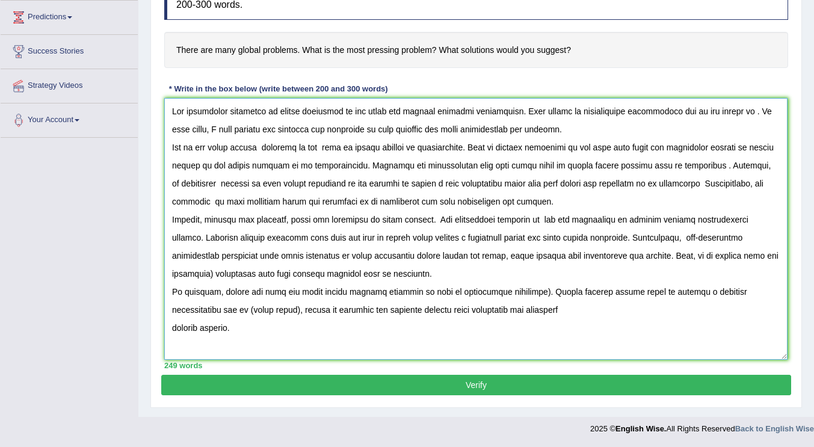
click at [521, 294] on textarea at bounding box center [475, 229] width 623 height 262
click at [565, 310] on textarea at bounding box center [475, 229] width 623 height 262
drag, startPoint x: 231, startPoint y: 311, endPoint x: 182, endPoint y: 309, distance: 48.8
click at [182, 309] on textarea at bounding box center [475, 229] width 623 height 262
click at [739, 292] on textarea at bounding box center [475, 229] width 623 height 262
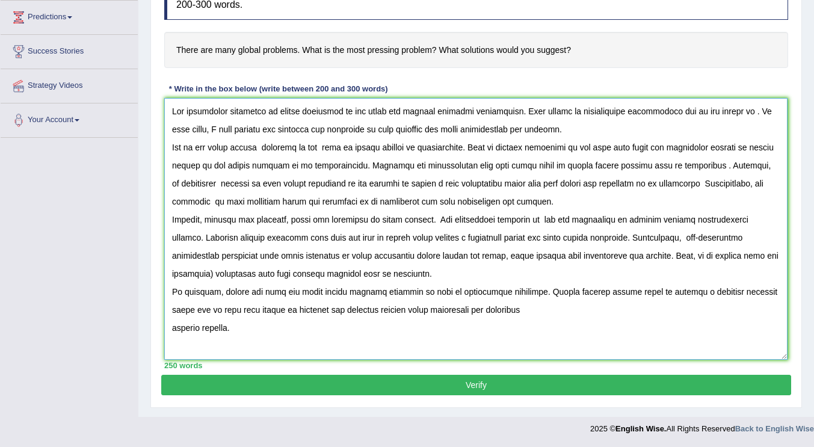
click at [751, 291] on textarea at bounding box center [475, 229] width 623 height 262
click at [213, 309] on textarea at bounding box center [475, 229] width 623 height 262
click at [348, 332] on textarea at bounding box center [475, 229] width 623 height 262
click at [171, 332] on textarea at bounding box center [475, 229] width 623 height 262
click at [757, 256] on textarea at bounding box center [475, 229] width 623 height 262
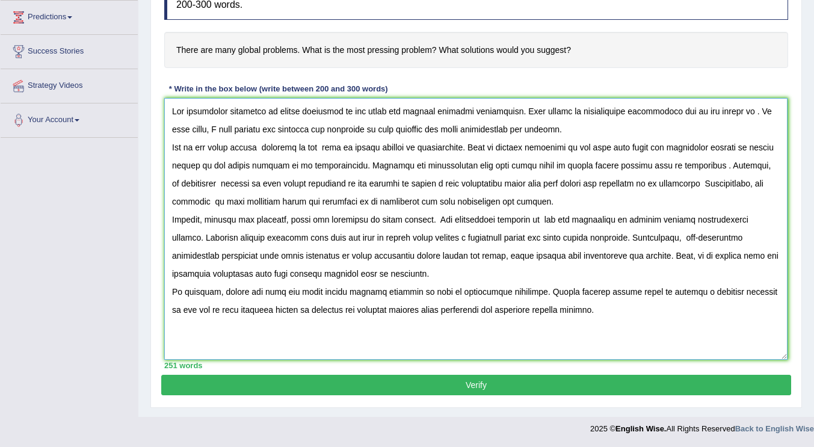
click at [572, 315] on textarea at bounding box center [475, 229] width 623 height 262
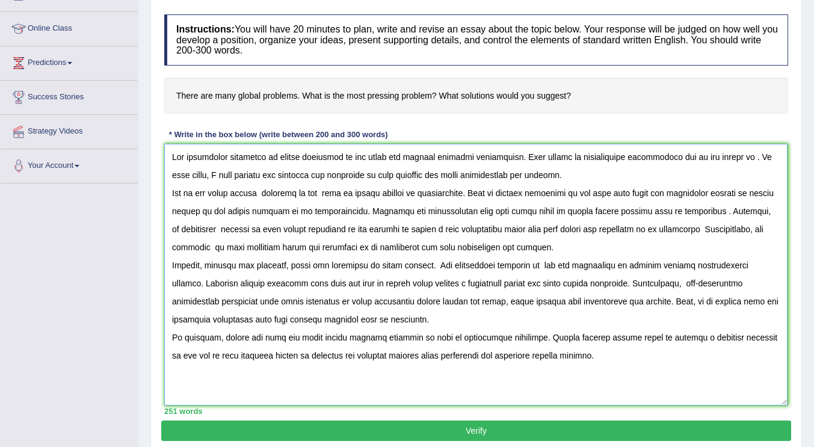
scroll to position [137, 0]
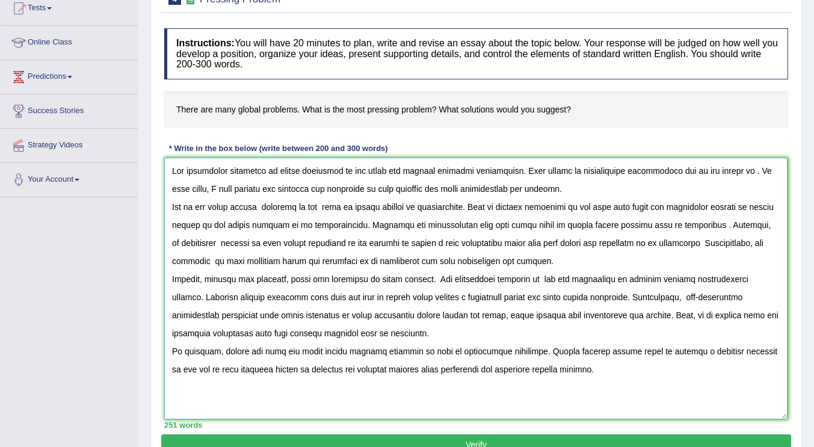
click at [428, 281] on textarea at bounding box center [475, 289] width 623 height 262
click at [658, 292] on textarea at bounding box center [475, 289] width 623 height 262
click at [727, 171] on textarea at bounding box center [475, 289] width 623 height 262
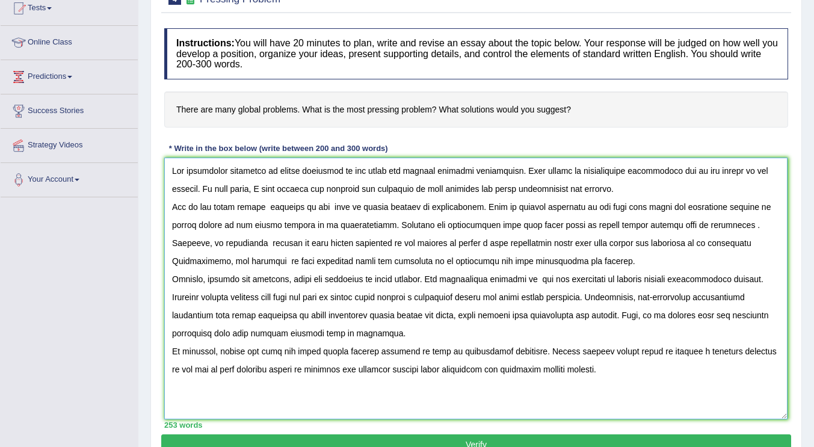
click at [324, 206] on textarea at bounding box center [475, 289] width 623 height 262
type textarea "The increasing influence of issues worldwide on our lives has ignited numerous …"
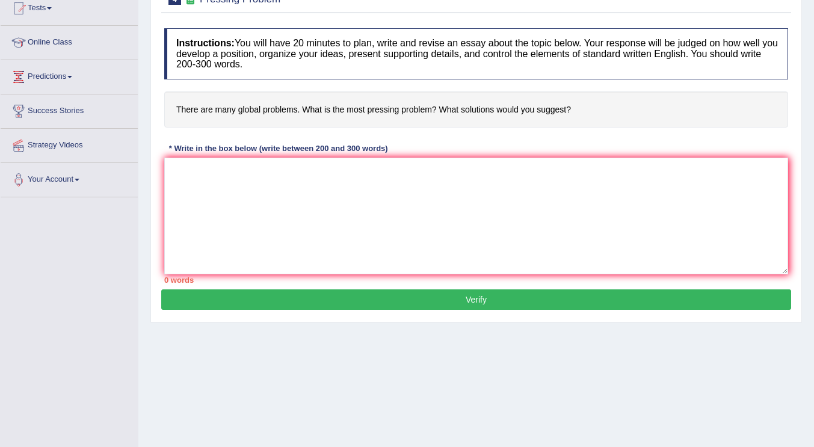
click at [504, 418] on div "Home Practice Writing: Write Essay Pressing Problem « Prev Next » Report Questi…" at bounding box center [476, 164] width 676 height 602
click at [555, 117] on h4 "There are many global problems. What is the most pressing problem? What solutio…" at bounding box center [476, 109] width 624 height 37
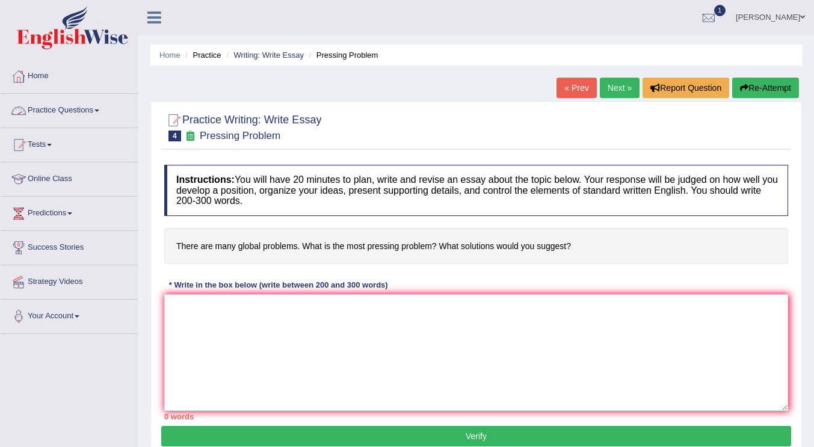
click at [97, 116] on link "Practice Questions" at bounding box center [69, 109] width 137 height 30
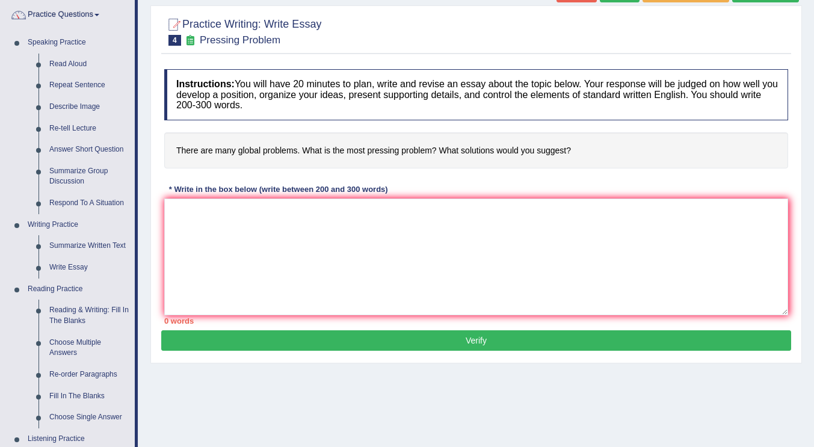
scroll to position [96, 0]
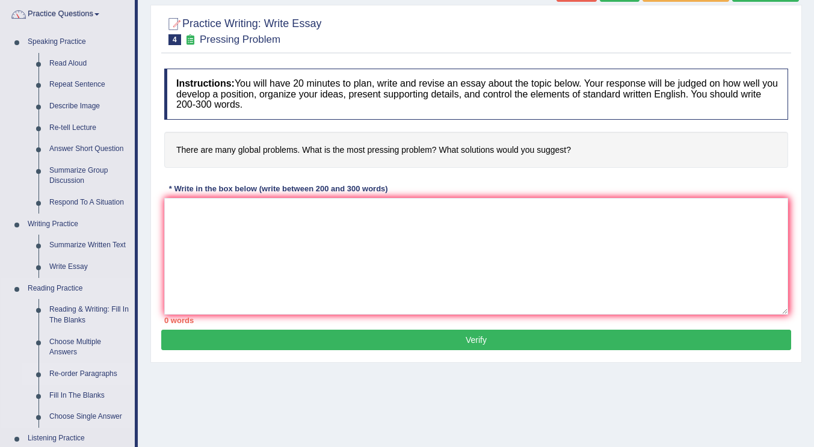
click at [80, 377] on link "Re-order Paragraphs" at bounding box center [89, 374] width 91 height 22
click at [80, 377] on ul "Speaking Practice Read Aloud Repeat Sentence Describe Image Re-tell Lecture Ans…" at bounding box center [68, 352] width 134 height 643
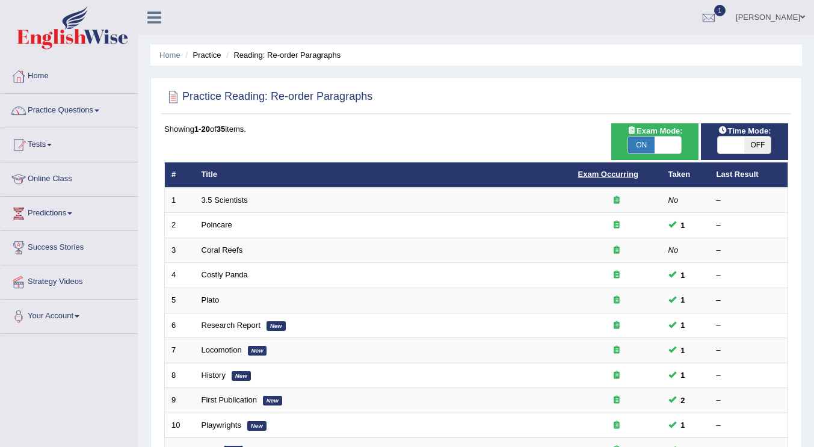
click at [597, 173] on link "Exam Occurring" at bounding box center [608, 174] width 60 height 9
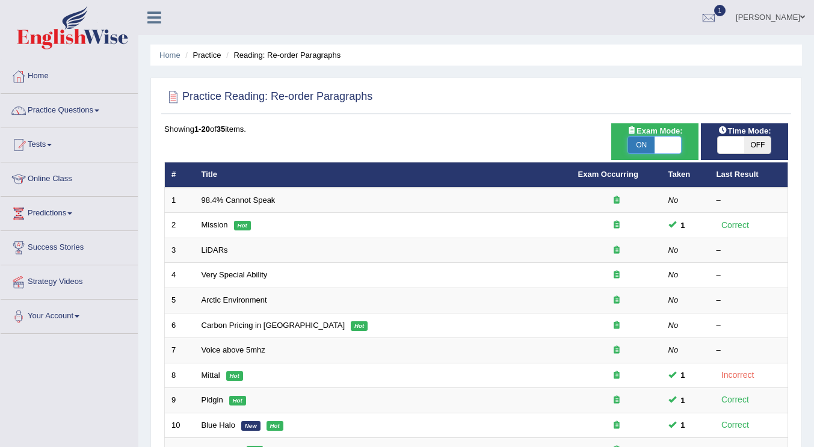
click at [664, 140] on span at bounding box center [668, 145] width 26 height 17
checkbox input "false"
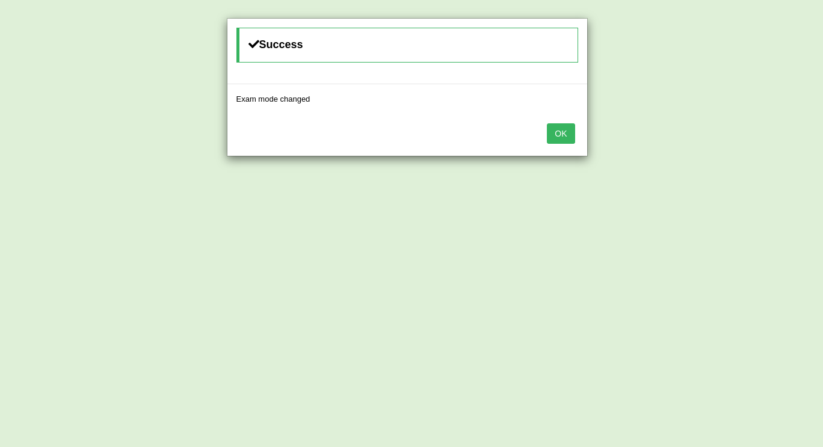
click at [557, 128] on button "OK" at bounding box center [561, 133] width 28 height 20
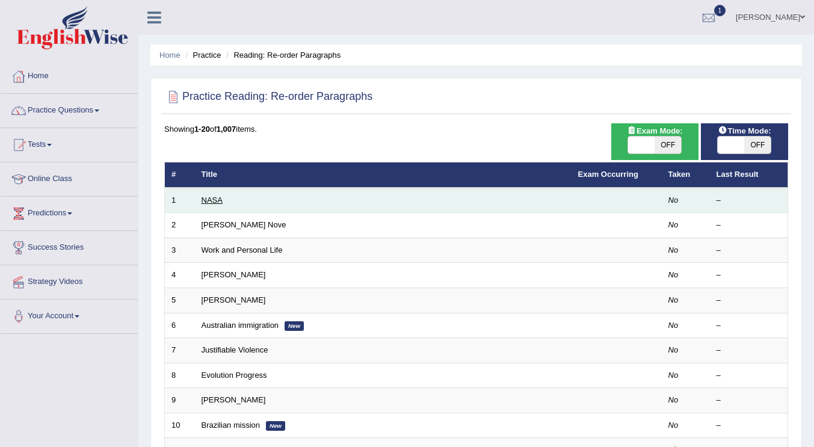
click at [218, 203] on link "NASA" at bounding box center [212, 200] width 21 height 9
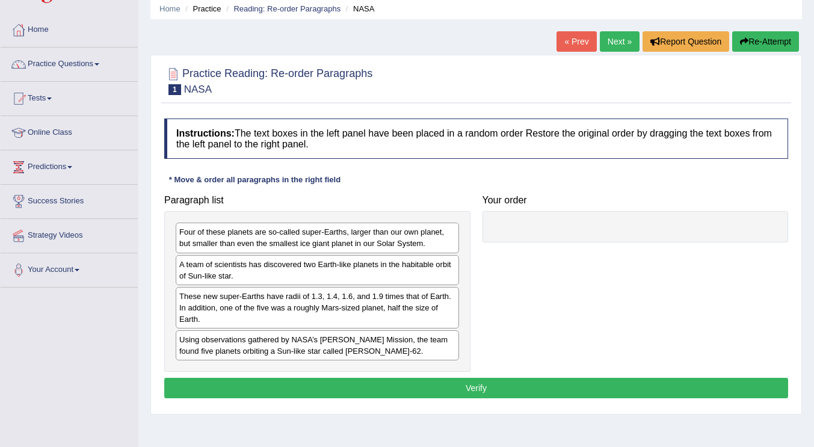
scroll to position [60, 0]
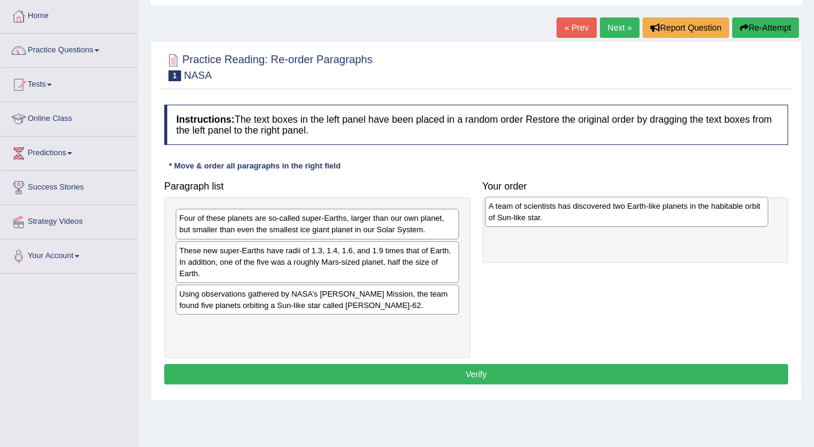
drag, startPoint x: 288, startPoint y: 258, endPoint x: 597, endPoint y: 214, distance: 312.4
click at [597, 214] on div "A team of scientists has discovered two Earth-like planets in the habitable orb…" at bounding box center [626, 212] width 283 height 30
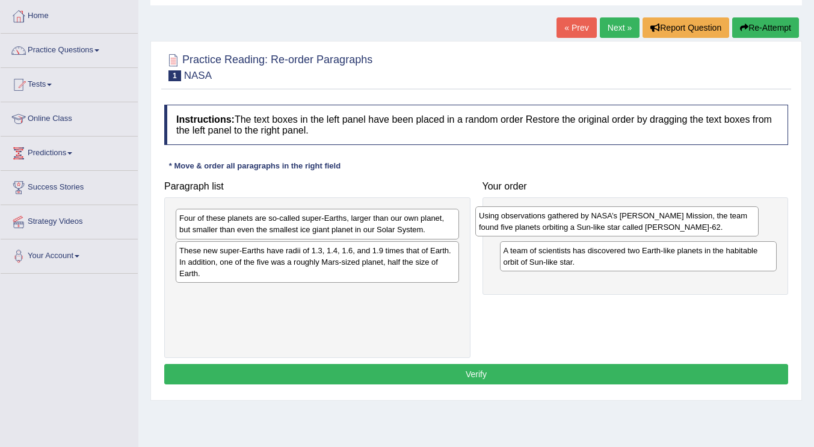
drag, startPoint x: 373, startPoint y: 300, endPoint x: 673, endPoint y: 221, distance: 309.7
click at [673, 221] on div "Using observations gathered by NASA’s [PERSON_NAME] Mission, the team found fiv…" at bounding box center [616, 221] width 283 height 30
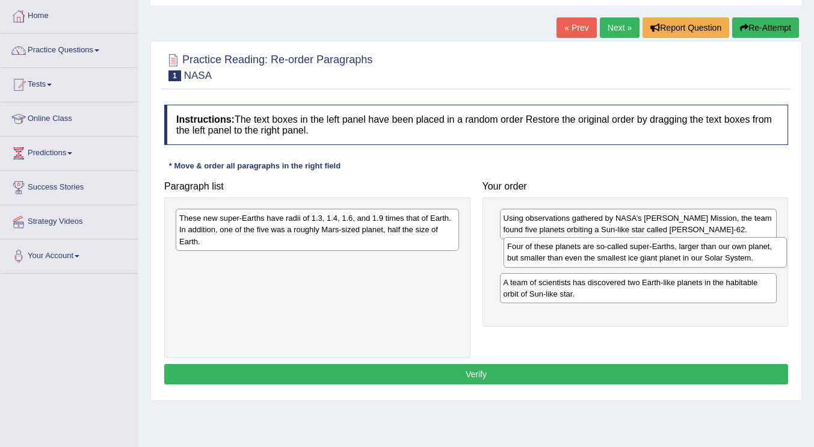
drag, startPoint x: 356, startPoint y: 225, endPoint x: 683, endPoint y: 253, distance: 329.1
click at [683, 253] on div "Four of these planets are so-called super-Earths, larger than our own planet, b…" at bounding box center [645, 252] width 283 height 30
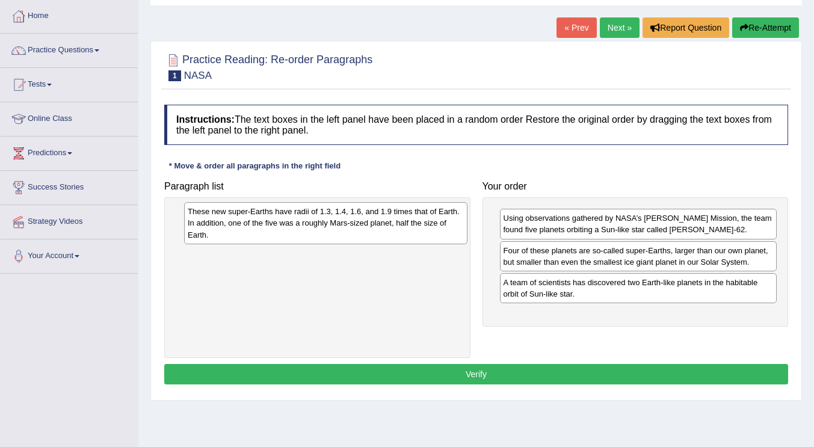
drag, startPoint x: 270, startPoint y: 229, endPoint x: 279, endPoint y: 222, distance: 10.7
click at [279, 222] on div "These new super-Earths have radii of 1.3, 1.4, 1.6, and 1.9 times that of Earth…" at bounding box center [325, 223] width 283 height 42
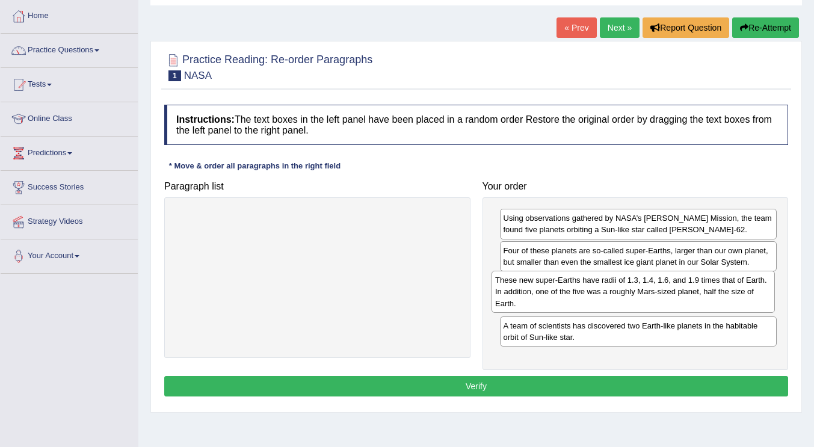
drag, startPoint x: 259, startPoint y: 234, endPoint x: 575, endPoint y: 296, distance: 321.9
click at [575, 296] on div "These new super-Earths have radii of 1.3, 1.4, 1.6, and 1.9 times that of Earth…" at bounding box center [633, 292] width 283 height 42
click at [460, 322] on div at bounding box center [317, 277] width 306 height 161
click at [427, 358] on div at bounding box center [317, 277] width 306 height 161
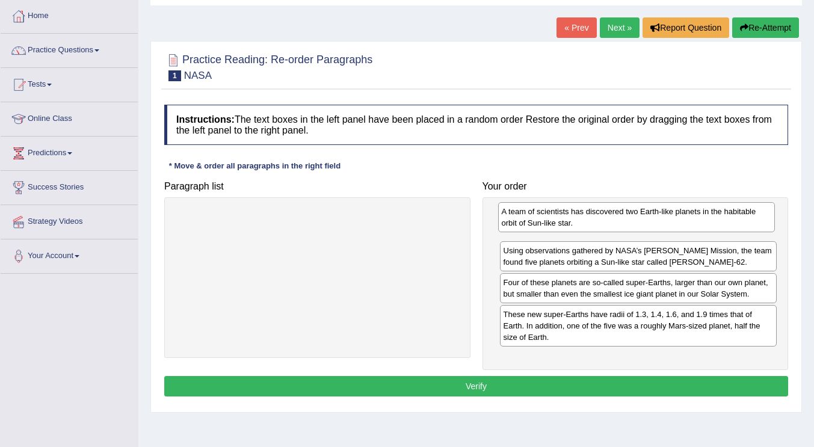
drag, startPoint x: 597, startPoint y: 340, endPoint x: 596, endPoint y: 226, distance: 114.3
click at [596, 226] on div "A team of scientists has discovered two Earth-like planets in the habitable orb…" at bounding box center [636, 217] width 277 height 30
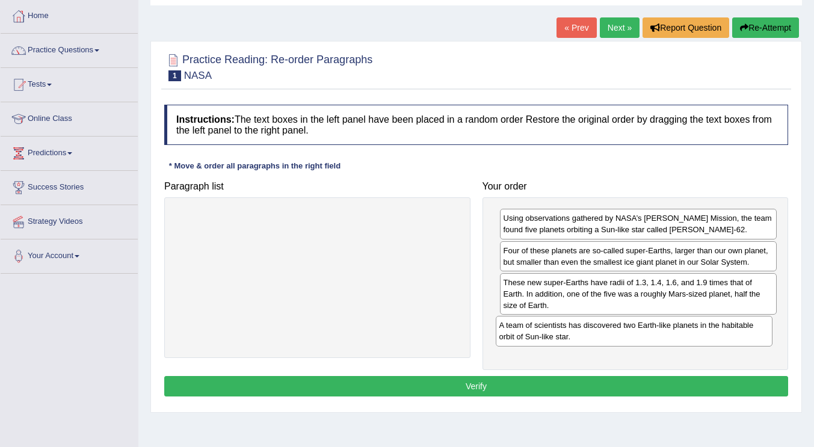
click at [496, 346] on div "A team of scientists has discovered two Earth-like planets in the habitable orb…" at bounding box center [634, 331] width 277 height 30
click at [457, 385] on button "Verify" at bounding box center [476, 386] width 624 height 20
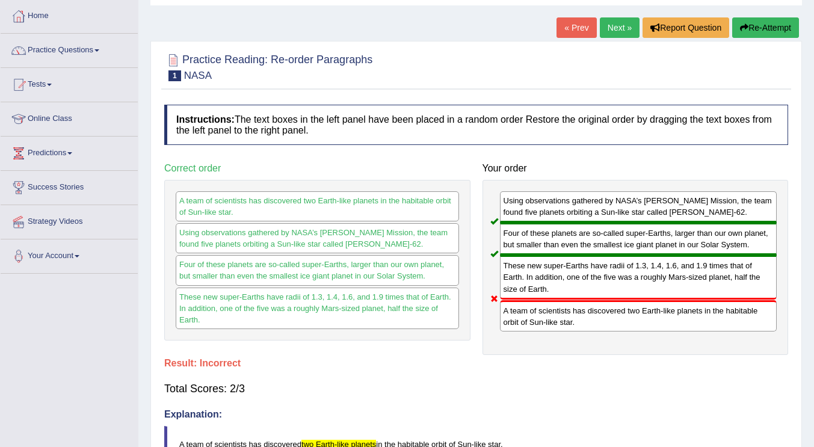
click at [612, 31] on link "Next »" at bounding box center [620, 27] width 40 height 20
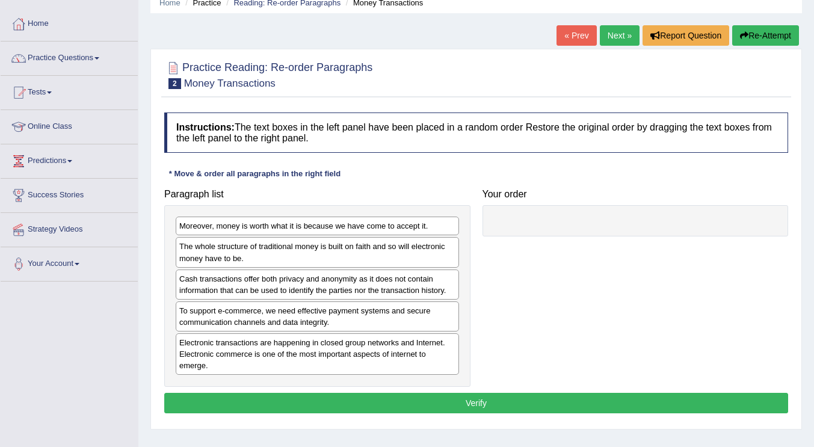
scroll to position [105, 0]
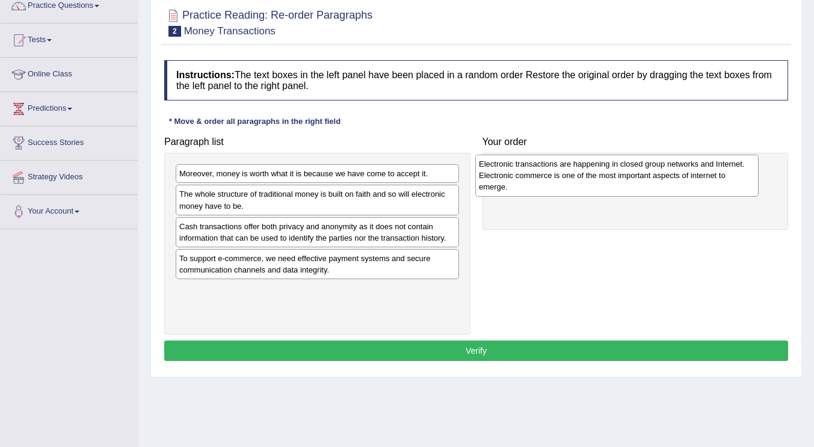
drag, startPoint x: 311, startPoint y: 303, endPoint x: 611, endPoint y: 176, distance: 325.4
click at [611, 176] on div "Electronic transactions are happening in closed group networks and Internet. El…" at bounding box center [616, 176] width 283 height 42
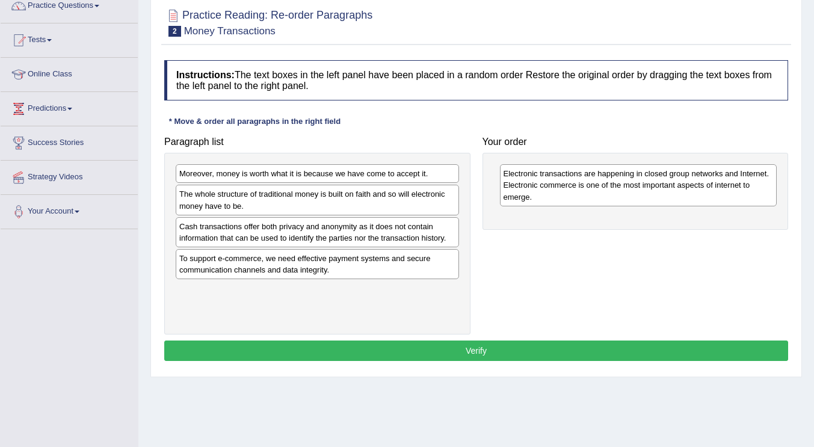
click at [589, 262] on div "Paragraph list Moreover, money is worth what it is because we have come to acce…" at bounding box center [476, 233] width 636 height 204
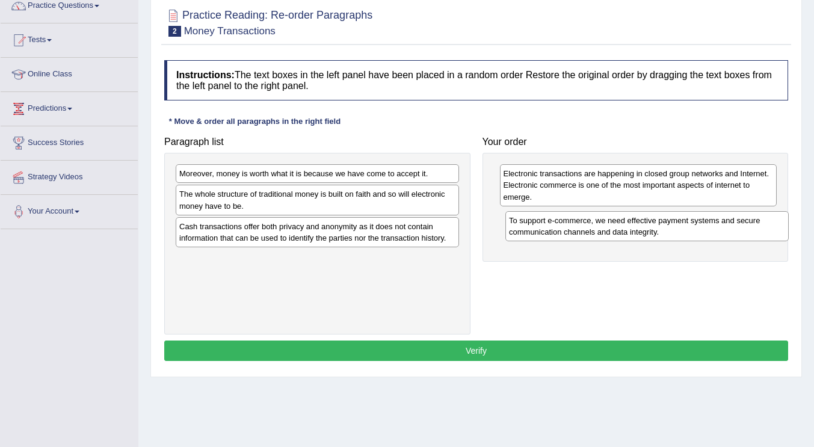
drag, startPoint x: 283, startPoint y: 261, endPoint x: 612, endPoint y: 222, distance: 331.9
click at [612, 222] on div "To support e-commerce, we need effective payment systems and secure communicati…" at bounding box center [646, 226] width 283 height 30
click at [368, 206] on div "The whole structure of traditional money is built on faith and so will electron…" at bounding box center [317, 200] width 283 height 30
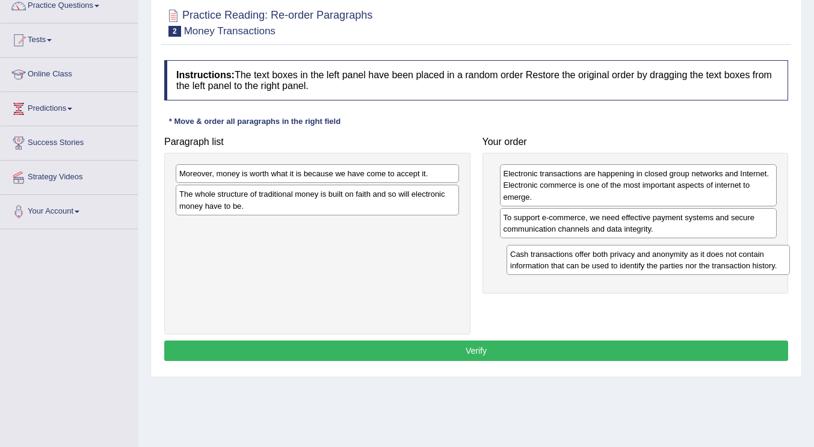
drag, startPoint x: 310, startPoint y: 238, endPoint x: 640, endPoint y: 266, distance: 331.5
click at [640, 266] on div "Cash transactions offer both privacy and anonymity as it does not contain infor…" at bounding box center [648, 260] width 283 height 30
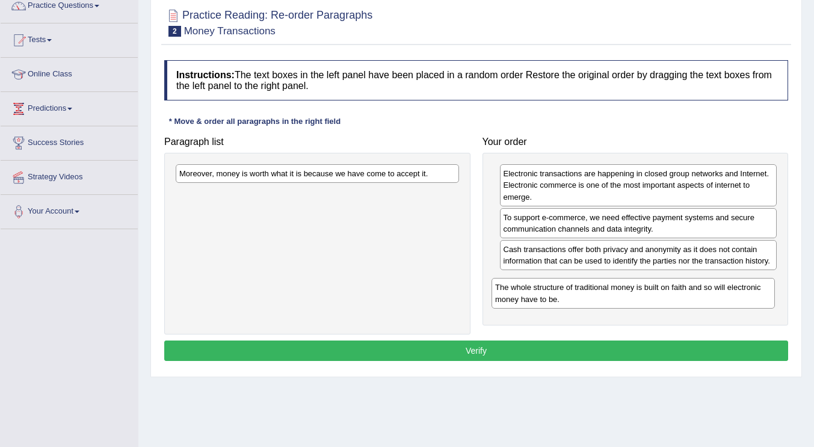
drag, startPoint x: 277, startPoint y: 205, endPoint x: 593, endPoint y: 298, distance: 329.3
click at [593, 298] on div "The whole structure of traditional money is built on faith and so will electron…" at bounding box center [633, 293] width 283 height 30
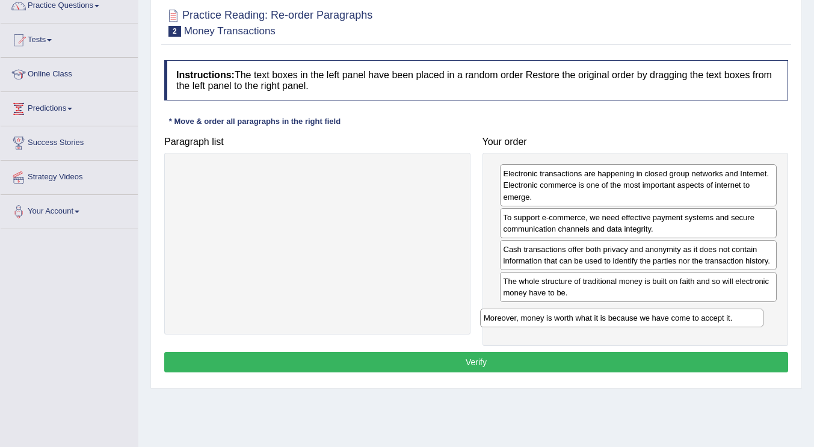
drag, startPoint x: 274, startPoint y: 177, endPoint x: 579, endPoint y: 321, distance: 336.9
click at [579, 321] on div "Moreover, money is worth what it is because we have come to accept it." at bounding box center [621, 318] width 283 height 19
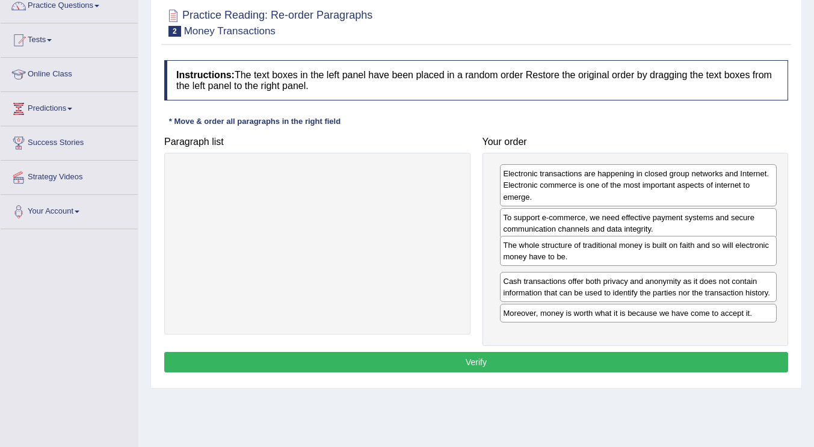
drag, startPoint x: 608, startPoint y: 294, endPoint x: 608, endPoint y: 259, distance: 35.5
click at [608, 259] on div "The whole structure of traditional money is built on faith and so will electron…" at bounding box center [638, 251] width 277 height 30
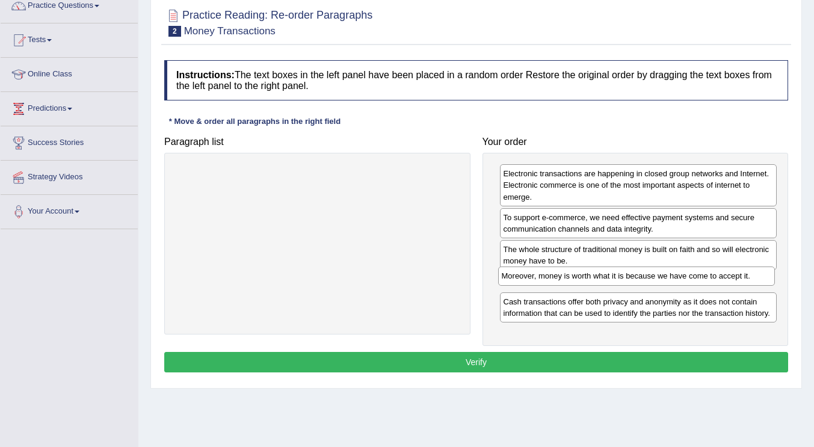
drag, startPoint x: 601, startPoint y: 318, endPoint x: 599, endPoint y: 281, distance: 36.7
click at [599, 281] on div "Moreover, money is worth what it is because we have come to accept it." at bounding box center [636, 276] width 277 height 19
click at [602, 285] on div "Moreover, money is worth what it is because we have come to accept it." at bounding box center [638, 281] width 277 height 19
drag, startPoint x: 647, startPoint y: 261, endPoint x: 635, endPoint y: 261, distance: 12.0
click at [635, 261] on div "The whole structure of traditional money is built on faith and so will electron…" at bounding box center [626, 255] width 277 height 30
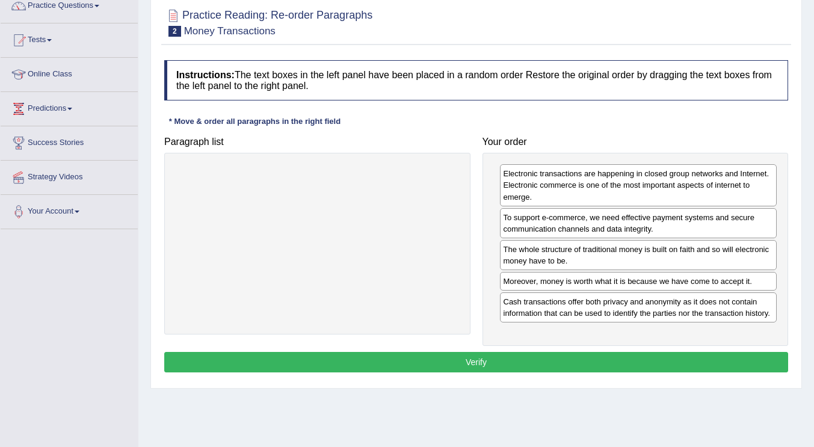
click at [304, 265] on div at bounding box center [317, 243] width 306 height 181
click at [513, 359] on button "Verify" at bounding box center [476, 362] width 624 height 20
click at [513, 359] on div "Instructions: The text boxes in the left panel have been placed in a random ord…" at bounding box center [476, 218] width 630 height 328
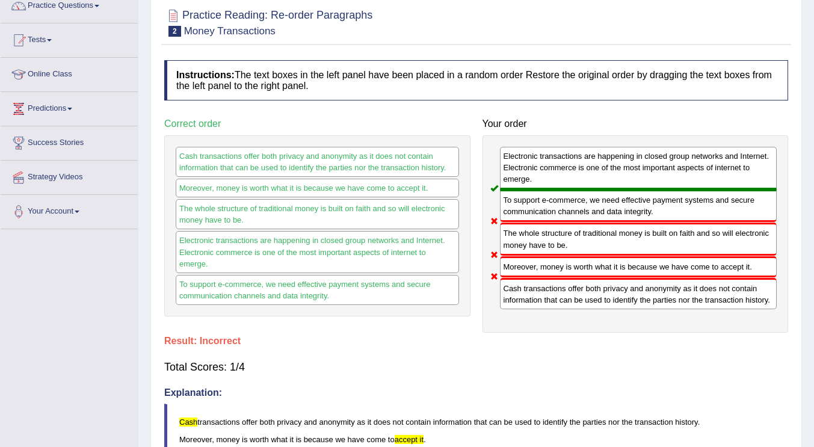
scroll to position [0, 0]
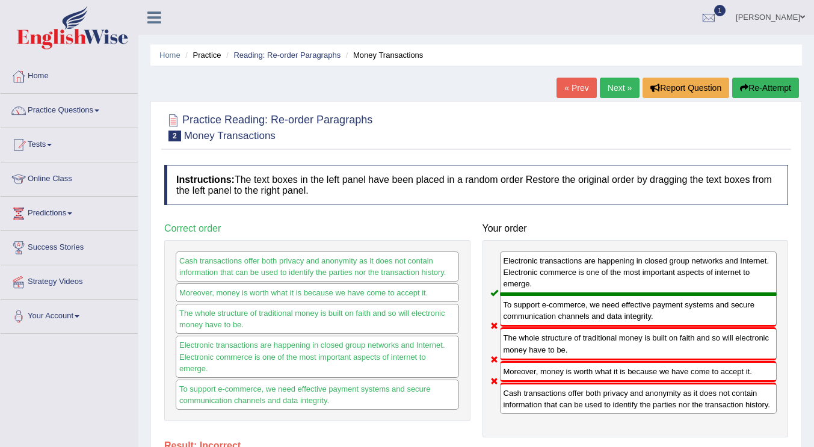
click at [611, 88] on link "Next »" at bounding box center [620, 88] width 40 height 20
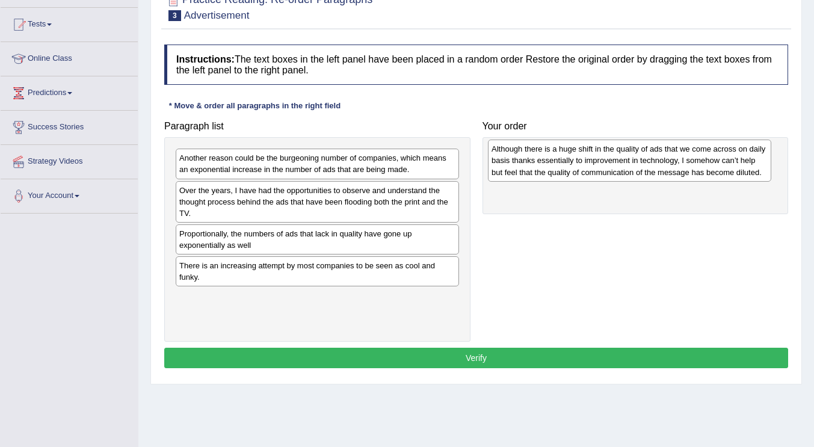
drag, startPoint x: 336, startPoint y: 184, endPoint x: 649, endPoint y: 174, distance: 312.4
click at [649, 174] on div "Although there is a huge shift in the quality of ads that we come across on dai…" at bounding box center [629, 161] width 283 height 42
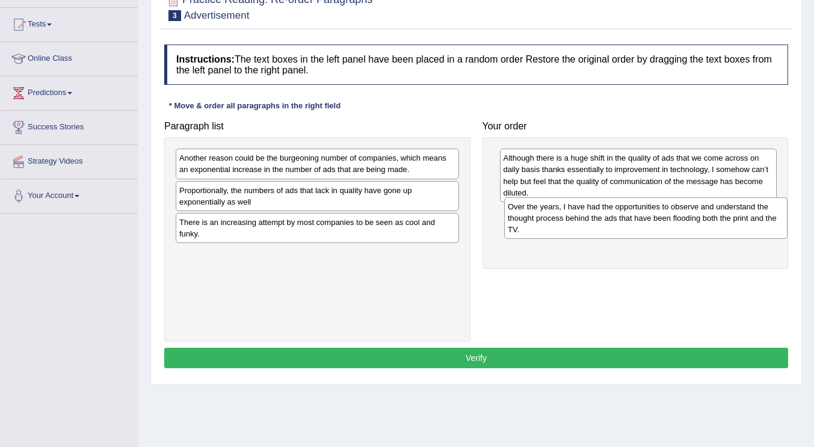
drag, startPoint x: 336, startPoint y: 199, endPoint x: 665, endPoint y: 215, distance: 328.9
click at [665, 215] on div "Over the years, I have had the opportunities to observe and understand the thou…" at bounding box center [645, 218] width 283 height 42
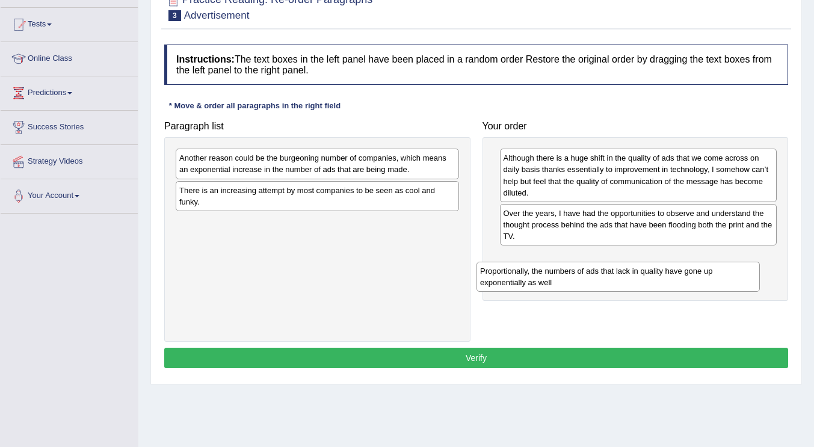
drag, startPoint x: 334, startPoint y: 201, endPoint x: 635, endPoint y: 282, distance: 311.4
click at [635, 282] on div "Proportionally, the numbers of ads that lack in quality have gone up exponentia…" at bounding box center [618, 277] width 283 height 30
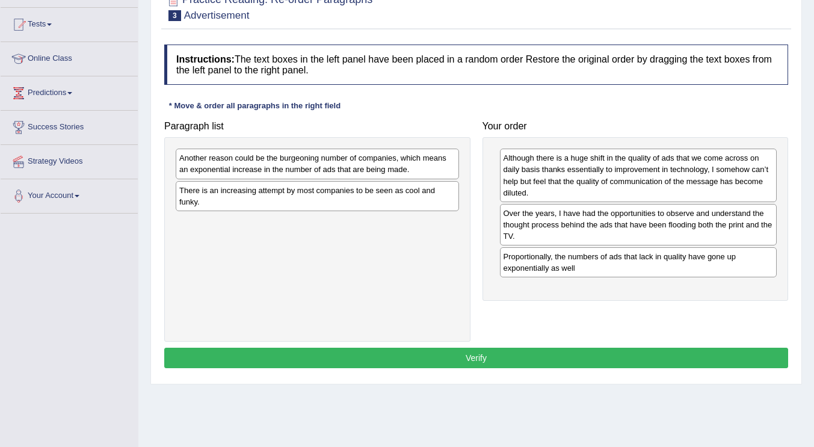
drag, startPoint x: 354, startPoint y: 281, endPoint x: 357, endPoint y: 271, distance: 10.5
click at [355, 280] on div "Another reason could be the burgeoning number of companies, which means an expo…" at bounding box center [317, 239] width 306 height 204
click at [603, 265] on div "Proportionally, the numbers of ads that lack in quality have gone up exponentia…" at bounding box center [638, 262] width 277 height 30
click at [379, 294] on div "Another reason could be the burgeoning number of companies, which means an expo…" at bounding box center [317, 239] width 306 height 204
click at [422, 263] on div "Another reason could be the burgeoning number of companies, which means an expo…" at bounding box center [317, 239] width 306 height 204
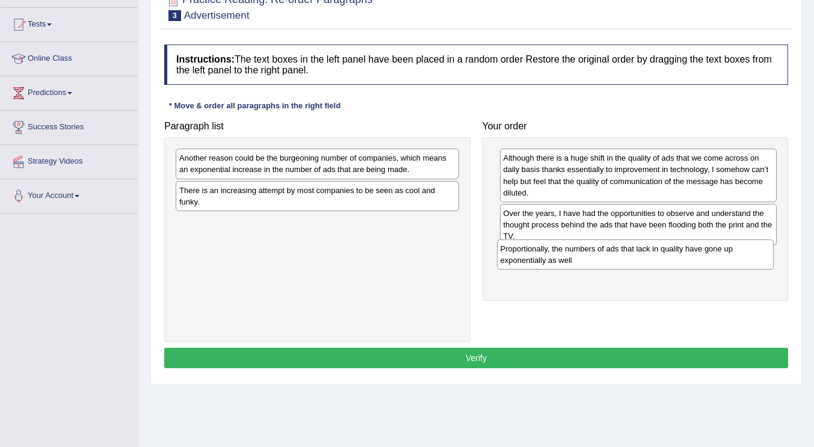
drag, startPoint x: 640, startPoint y: 273, endPoint x: 637, endPoint y: 265, distance: 8.4
click at [637, 265] on div "Proportionally, the numbers of ads that lack in quality have gone up exponentia…" at bounding box center [635, 254] width 277 height 30
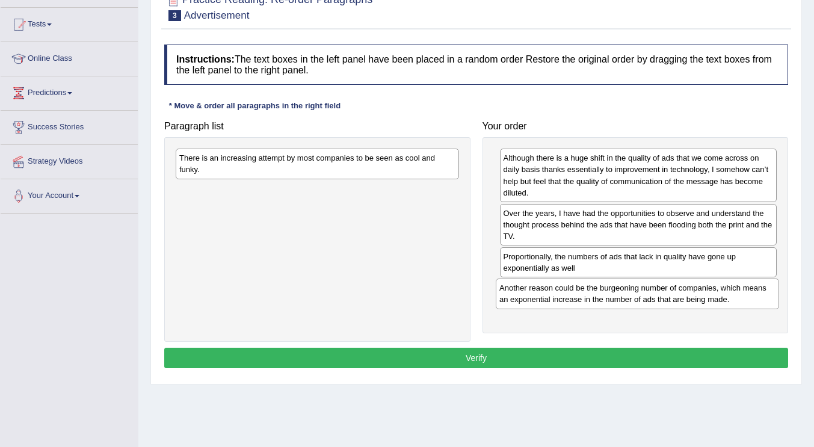
drag, startPoint x: 298, startPoint y: 160, endPoint x: 618, endPoint y: 290, distance: 345.5
click at [618, 290] on div "Another reason could be the burgeoning number of companies, which means an expo…" at bounding box center [637, 294] width 283 height 30
click at [287, 215] on div "There is an increasing attempt by most companies to be seen as cool and funky." at bounding box center [317, 239] width 306 height 204
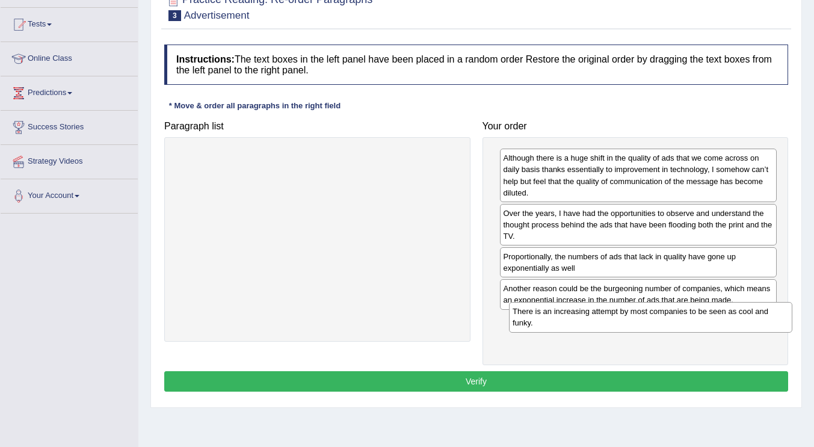
drag, startPoint x: 258, startPoint y: 170, endPoint x: 591, endPoint y: 323, distance: 366.9
click at [591, 323] on div "There is an increasing attempt by most companies to be seen as cool and funky." at bounding box center [650, 317] width 283 height 30
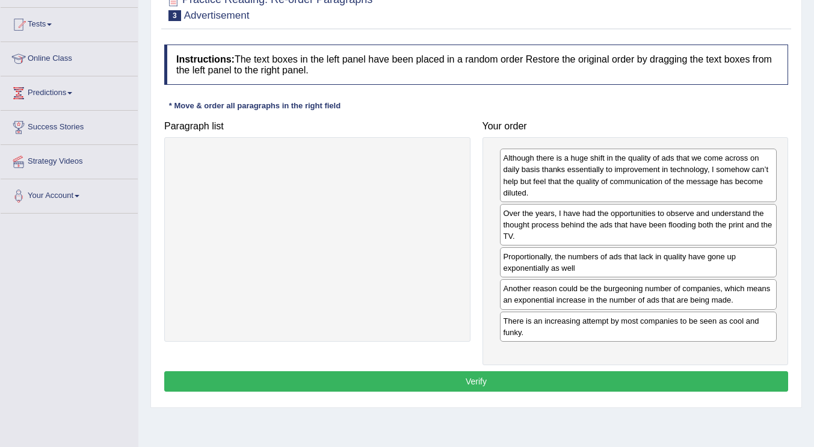
click at [422, 376] on button "Verify" at bounding box center [476, 381] width 624 height 20
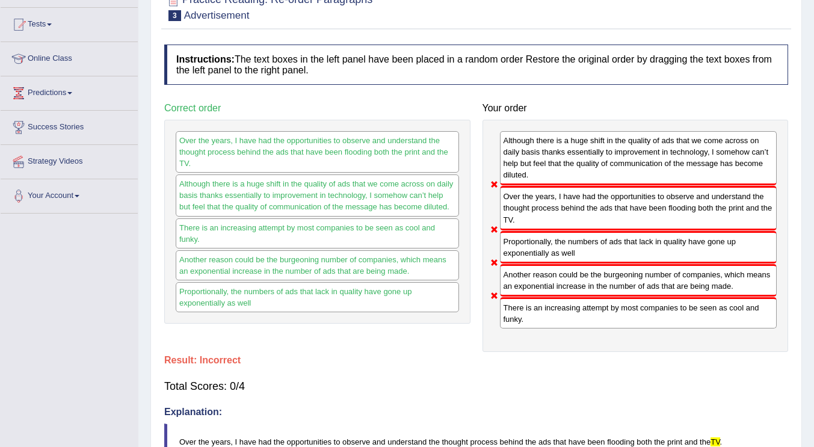
click at [477, 190] on div "Your order Although there is a huge shift in the quality of ads that we come ac…" at bounding box center [636, 224] width 318 height 255
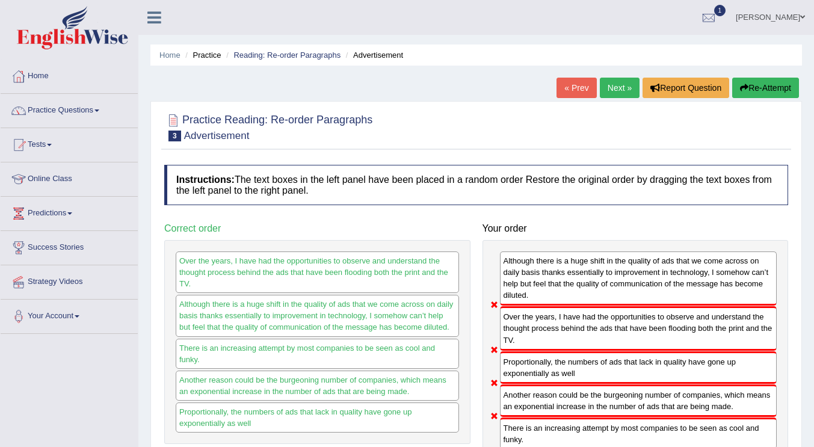
click at [611, 86] on link "Next »" at bounding box center [620, 88] width 40 height 20
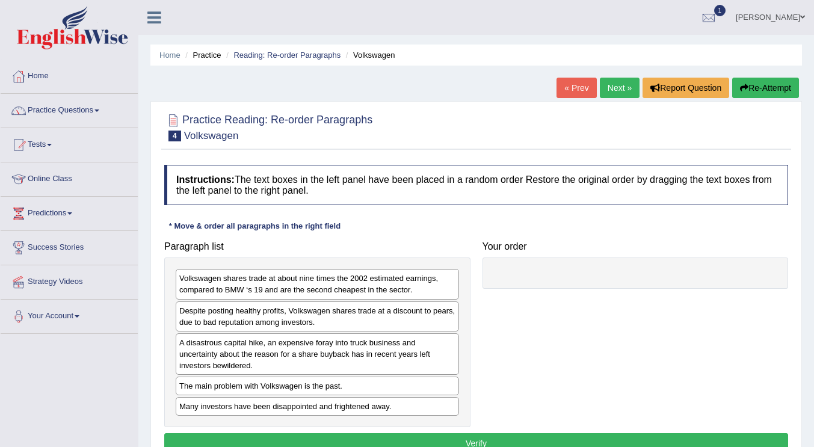
click at [618, 360] on div "Paragraph list Volkswagen shares trade at about nine times the 2002 estimated e…" at bounding box center [476, 331] width 636 height 193
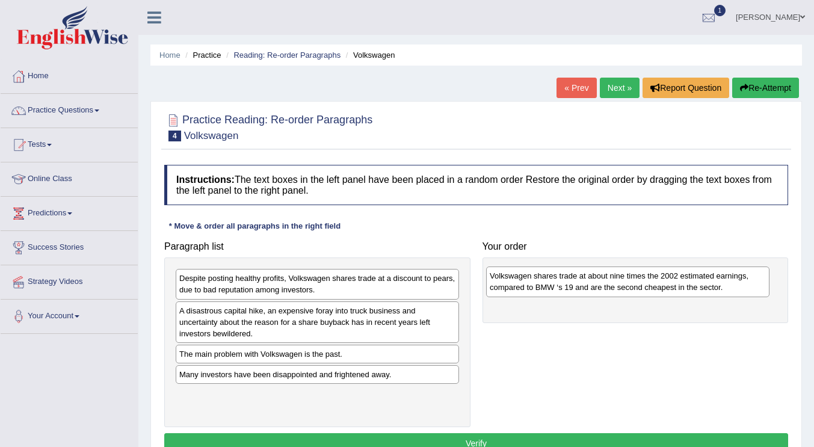
drag, startPoint x: 356, startPoint y: 293, endPoint x: 666, endPoint y: 291, distance: 310.5
click at [666, 291] on div "Volkswagen shares trade at about nine times the 2002 estimated earnings, compar…" at bounding box center [627, 282] width 283 height 30
click at [628, 359] on div "Paragraph list Despite posting healthy profits, Volkswagen shares trade at a di…" at bounding box center [476, 331] width 636 height 193
click at [317, 280] on div "Despite posting healthy profits, Volkswagen shares trade at a discount to pears…" at bounding box center [316, 285] width 283 height 30
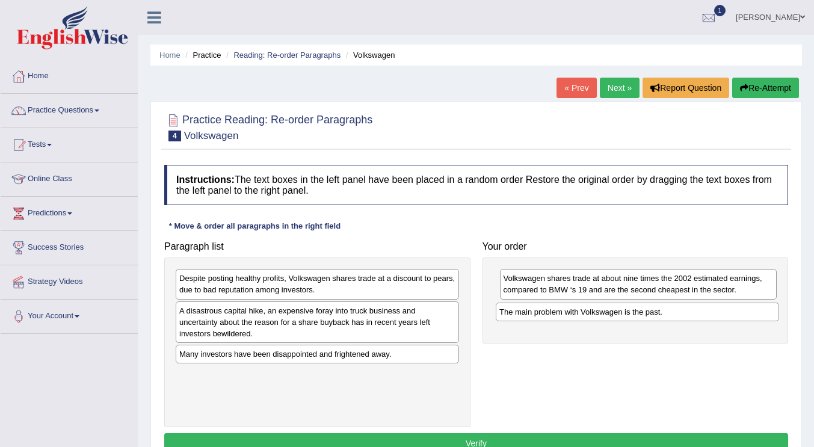
drag, startPoint x: 334, startPoint y: 355, endPoint x: 654, endPoint y: 313, distance: 322.8
click at [654, 313] on div "The main problem with Volkswagen is the past." at bounding box center [637, 312] width 283 height 19
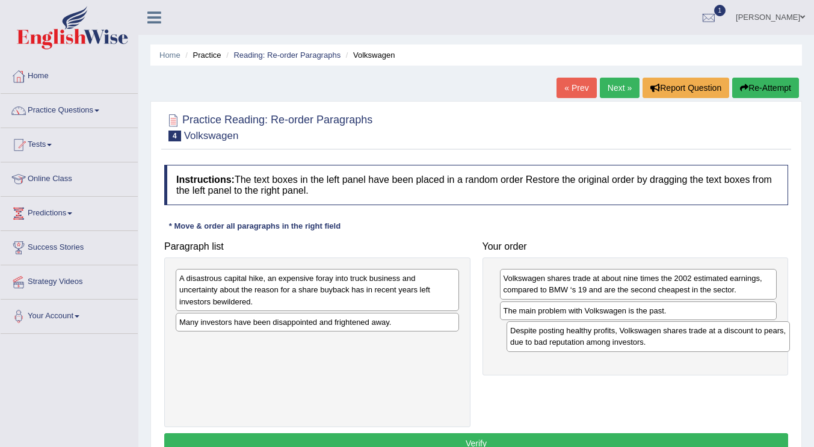
drag, startPoint x: 332, startPoint y: 280, endPoint x: 662, endPoint y: 332, distance: 335.0
click at [662, 332] on div "Despite posting healthy profits, Volkswagen shares trade at a discount to pears…" at bounding box center [648, 336] width 283 height 30
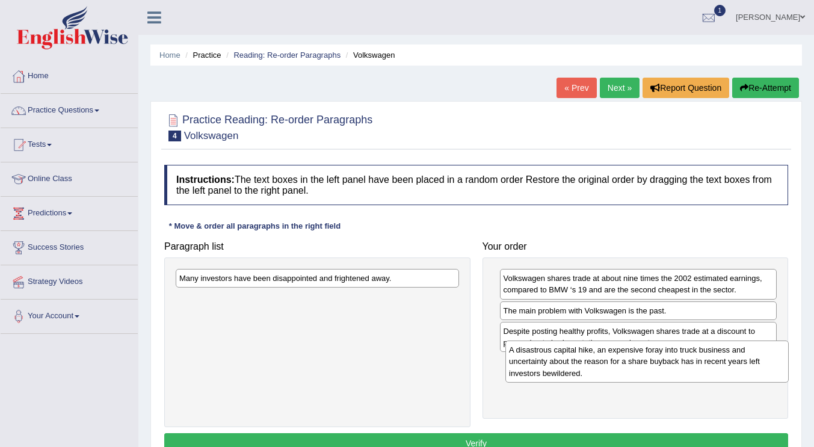
drag, startPoint x: 358, startPoint y: 288, endPoint x: 688, endPoint y: 360, distance: 337.4
click at [688, 360] on div "A disastrous capital hike, an expensive foray into truck business and uncertain…" at bounding box center [646, 362] width 283 height 42
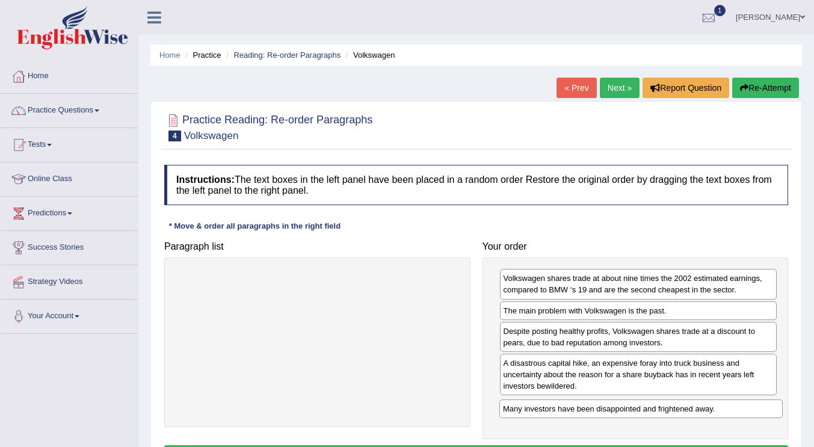
drag, startPoint x: 377, startPoint y: 281, endPoint x: 700, endPoint y: 412, distance: 349.0
click at [700, 412] on div "Many investors have been disappointed and frightened away." at bounding box center [640, 408] width 283 height 19
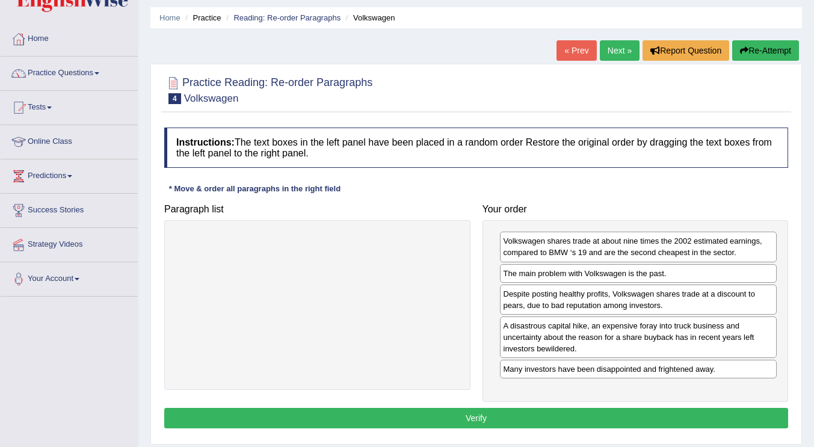
scroll to position [60, 0]
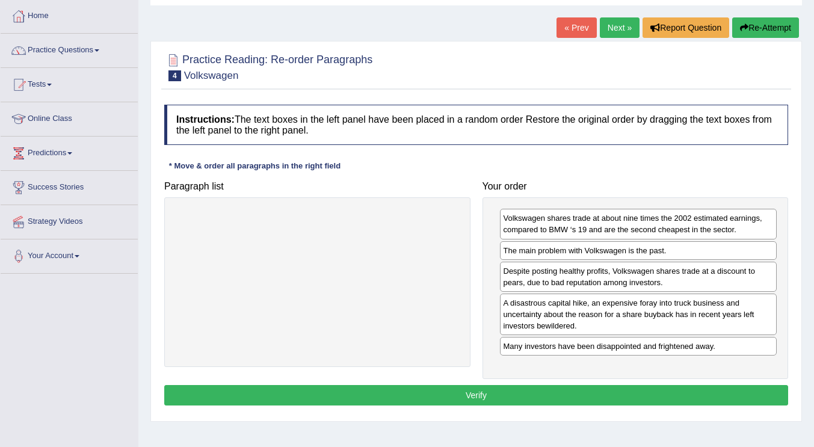
click at [284, 311] on div at bounding box center [317, 282] width 306 height 170
click at [466, 386] on button "Verify" at bounding box center [476, 395] width 624 height 20
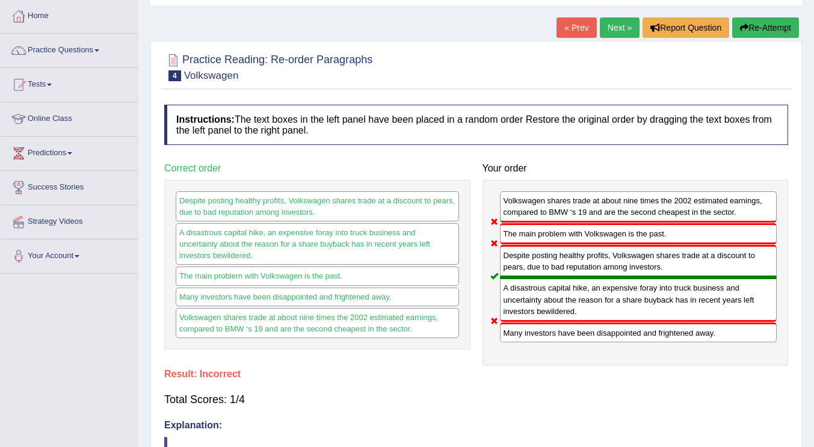
click at [619, 26] on link "Next »" at bounding box center [620, 27] width 40 height 20
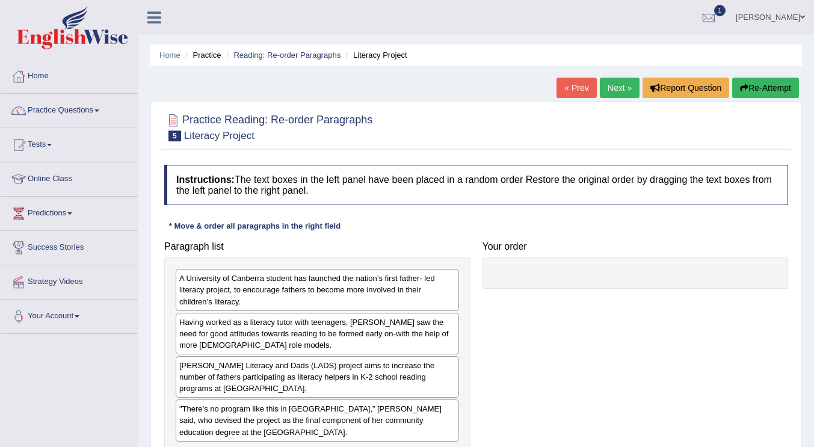
click at [608, 316] on div "Paragraph list A University of Canberra student has launched the nation’s first…" at bounding box center [476, 344] width 636 height 218
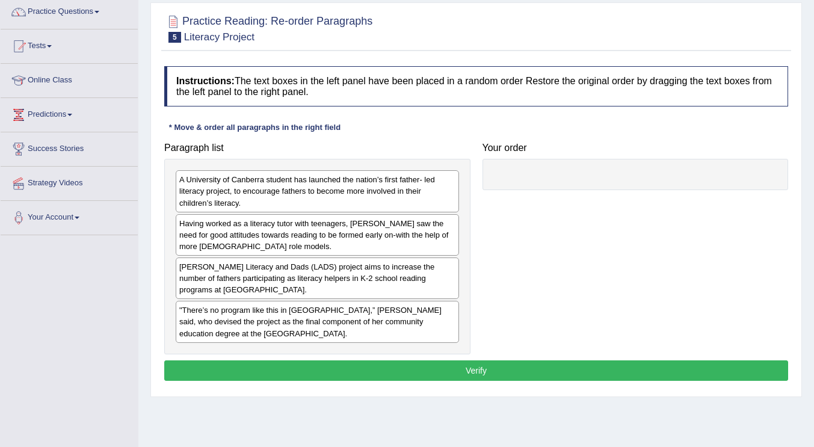
scroll to position [120, 0]
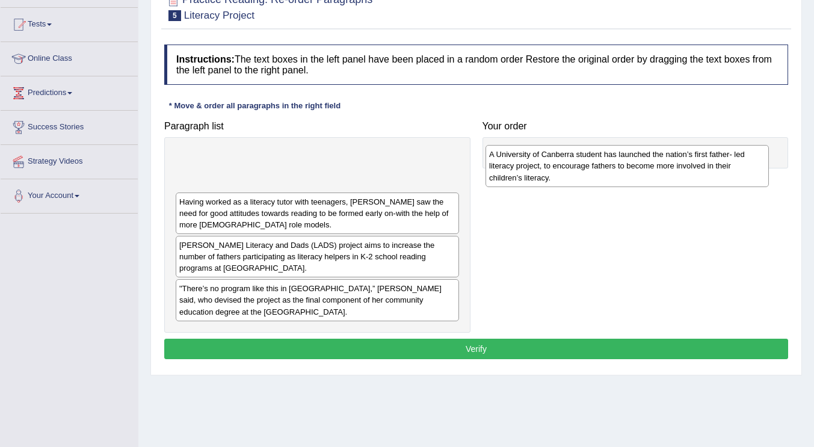
drag, startPoint x: 292, startPoint y: 173, endPoint x: 601, endPoint y: 170, distance: 309.3
click at [601, 170] on div "A University of Canberra student has launched the nation’s first father- led li…" at bounding box center [627, 166] width 283 height 42
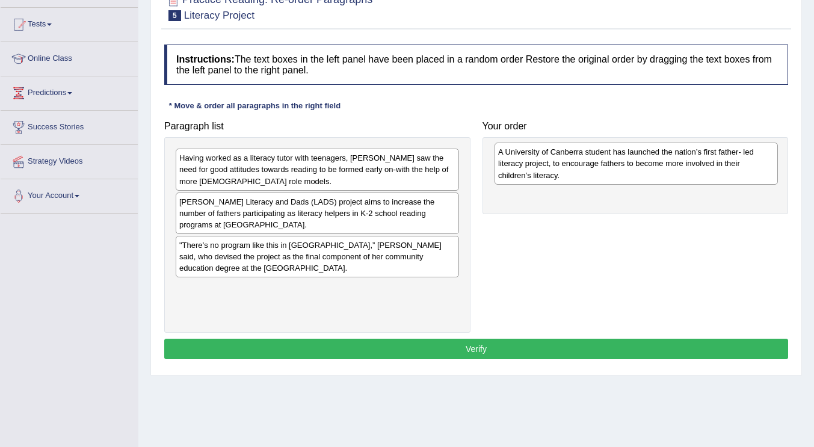
drag, startPoint x: 348, startPoint y: 172, endPoint x: 667, endPoint y: 166, distance: 318.9
click at [667, 166] on div "A University of Canberra student has launched the nation’s first father- led li…" at bounding box center [636, 164] width 283 height 42
click at [650, 248] on div "Paragraph list Having worked as a literacy tutor with teenagers, Ms. Bocking sa…" at bounding box center [476, 224] width 636 height 218
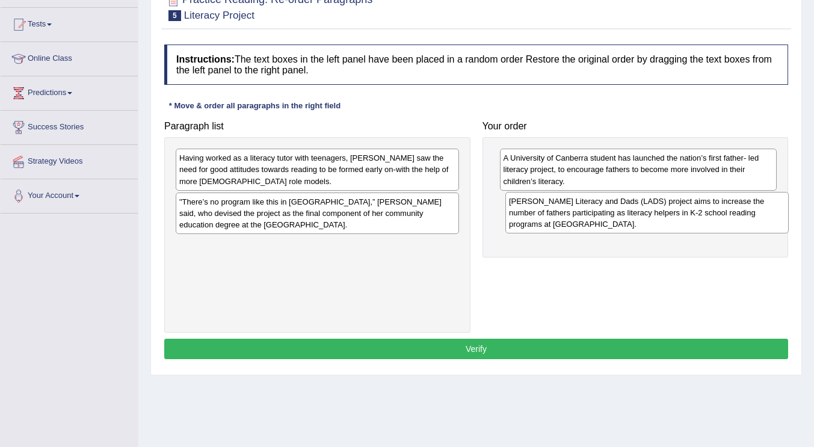
drag, startPoint x: 329, startPoint y: 217, endPoint x: 658, endPoint y: 216, distance: 329.7
click at [658, 216] on div "Julia Bocking’s Literacy and Dads (LADS) project aims to increase the number of…" at bounding box center [646, 213] width 283 height 42
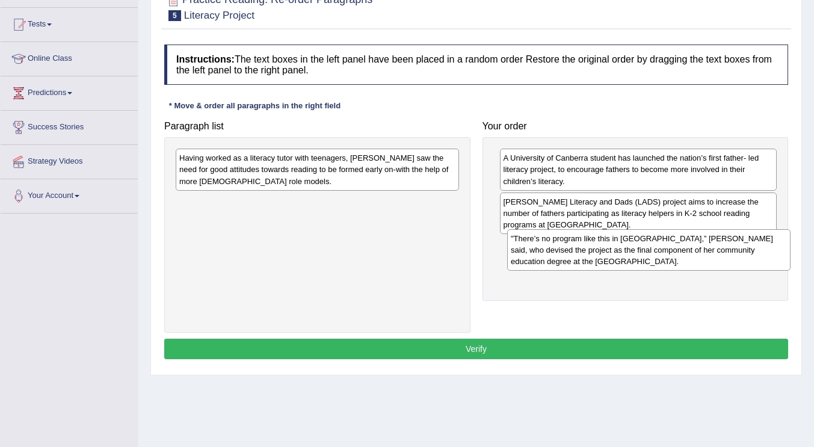
drag, startPoint x: 351, startPoint y: 207, endPoint x: 682, endPoint y: 244, distance: 333.5
click at [682, 244] on div ""There’s no program like this in Australia,” Ms. Bocking said, who devised the …" at bounding box center [648, 250] width 283 height 42
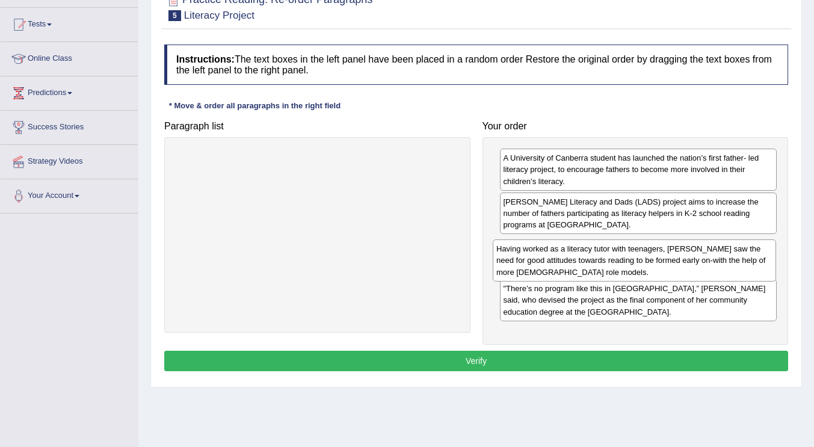
drag, startPoint x: 374, startPoint y: 169, endPoint x: 691, endPoint y: 260, distance: 329.8
click at [691, 260] on div "Having worked as a literacy tutor with teenagers, Ms. Bocking saw the need for …" at bounding box center [634, 260] width 283 height 42
click at [492, 362] on button "Verify" at bounding box center [476, 361] width 624 height 20
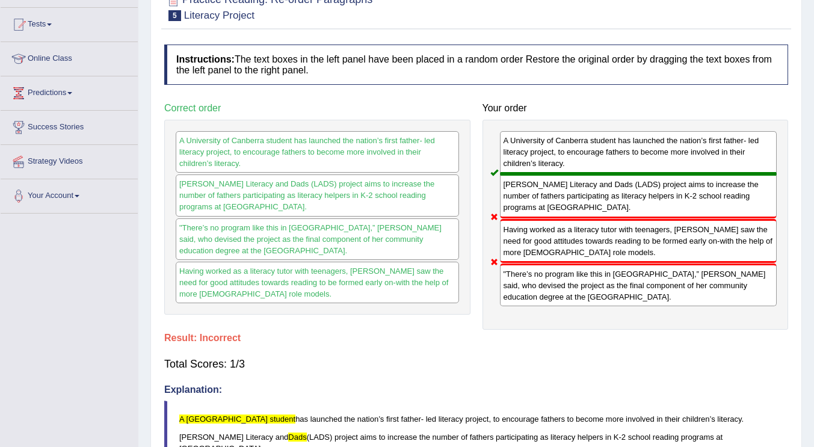
click at [597, 100] on div "Your order A University of Canberra student has launched the nation’s first fat…" at bounding box center [636, 213] width 318 height 233
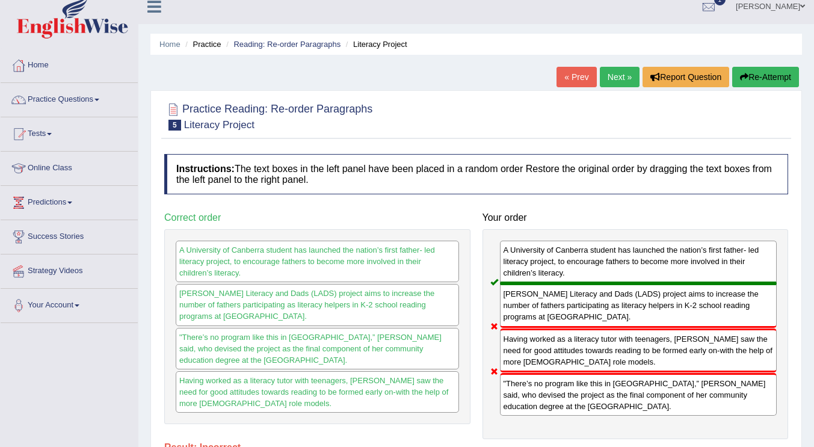
scroll to position [0, 0]
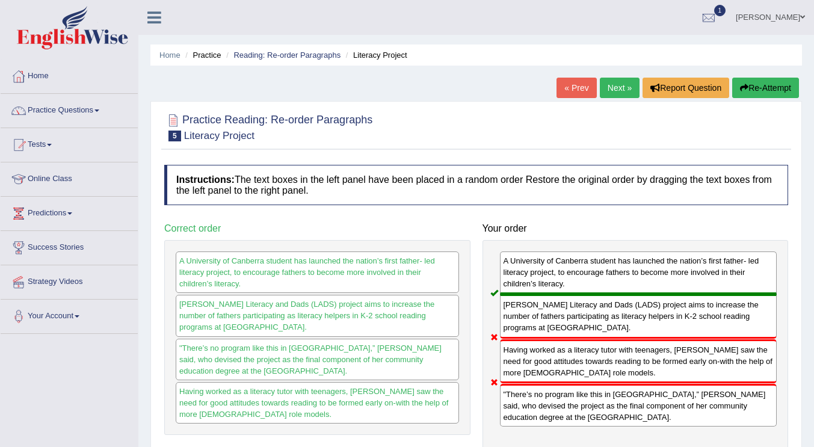
click at [611, 90] on link "Next »" at bounding box center [620, 88] width 40 height 20
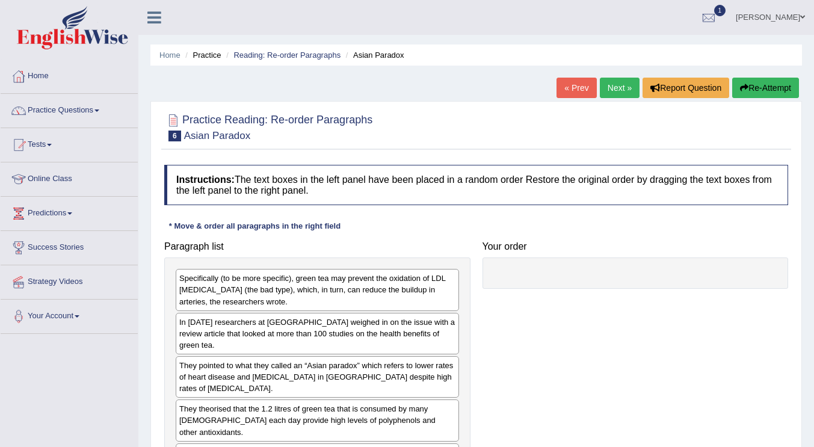
click at [635, 168] on h4 "Instructions: The text boxes in the left panel have been placed in a random ord…" at bounding box center [476, 185] width 624 height 40
